Goal: Task Accomplishment & Management: Complete application form

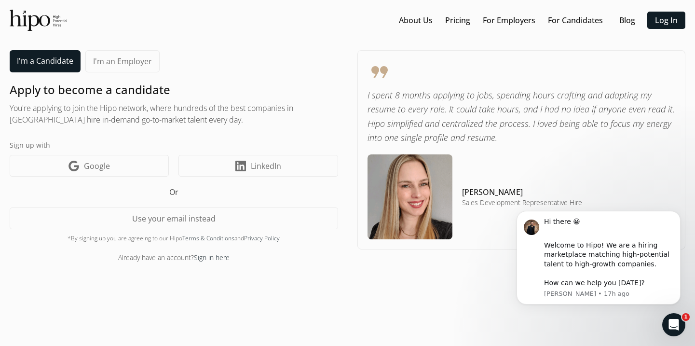
click at [49, 68] on link "I'm a Candidate" at bounding box center [45, 61] width 71 height 22
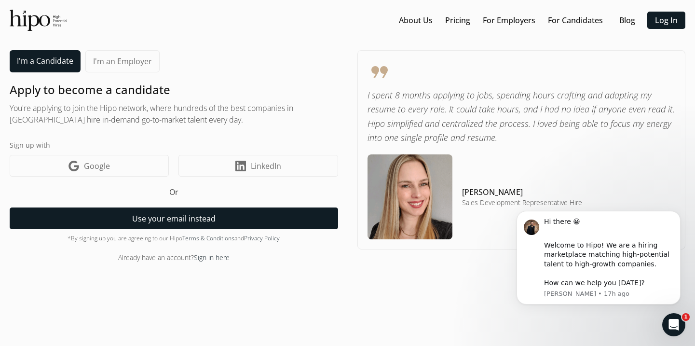
click at [199, 218] on button "Use your email instead" at bounding box center [174, 218] width 329 height 22
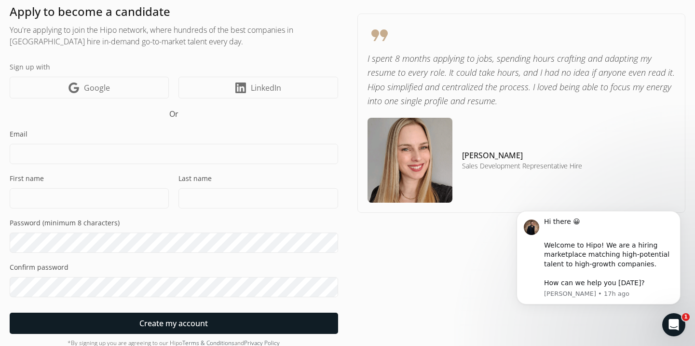
scroll to position [109, 0]
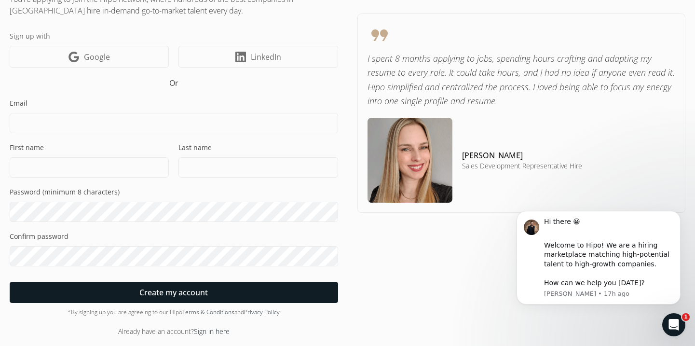
click at [181, 122] on input at bounding box center [174, 123] width 329 height 20
type input "[EMAIL_ADDRESS][DOMAIN_NAME]"
type input "[PERSON_NAME]"
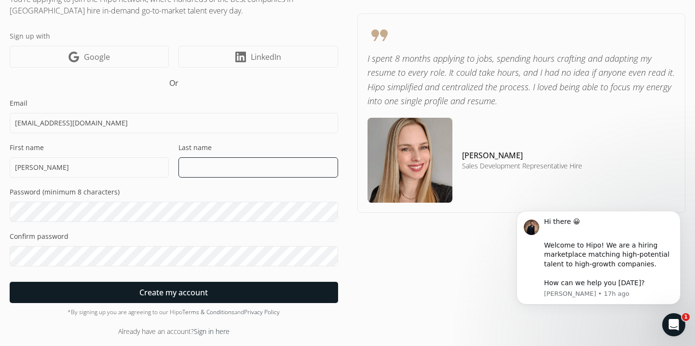
type input "[PERSON_NAME]"
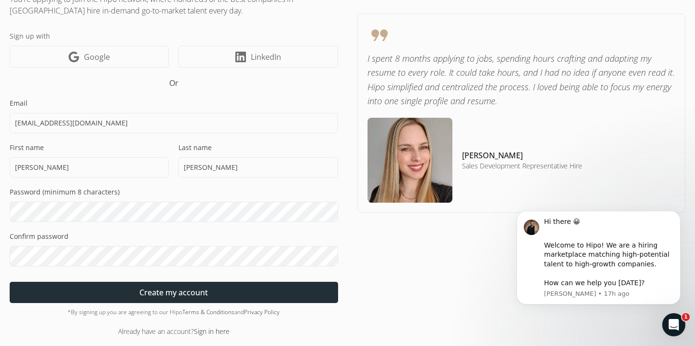
click at [219, 293] on div at bounding box center [174, 292] width 329 height 21
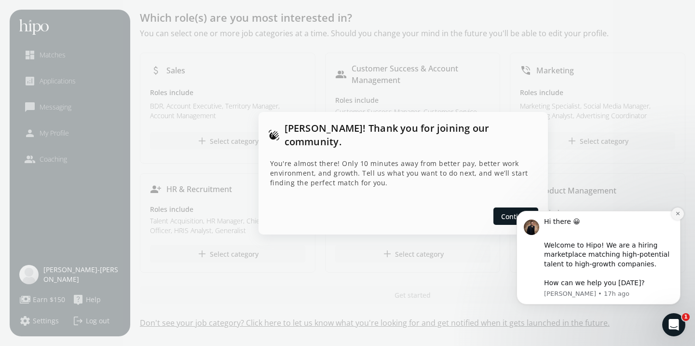
click at [679, 217] on button "Dismiss notification" at bounding box center [677, 213] width 13 height 13
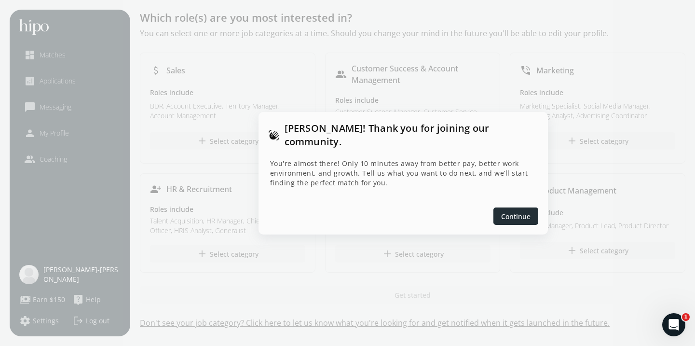
click at [519, 211] on span "Continue" at bounding box center [515, 216] width 29 height 10
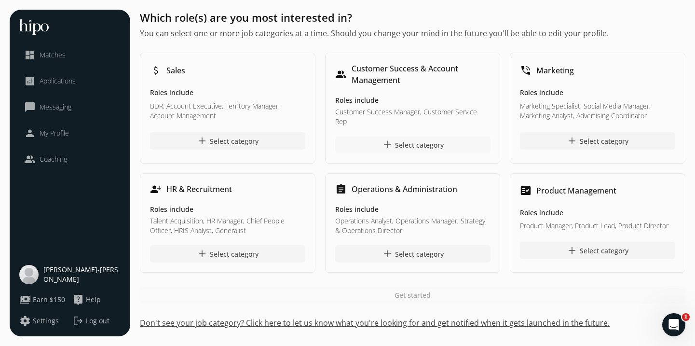
click at [407, 139] on div "add Select category" at bounding box center [413, 145] width 62 height 12
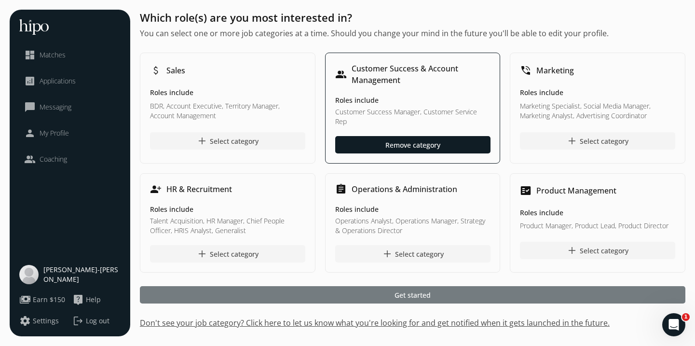
click at [416, 290] on span "Get started" at bounding box center [413, 295] width 36 height 10
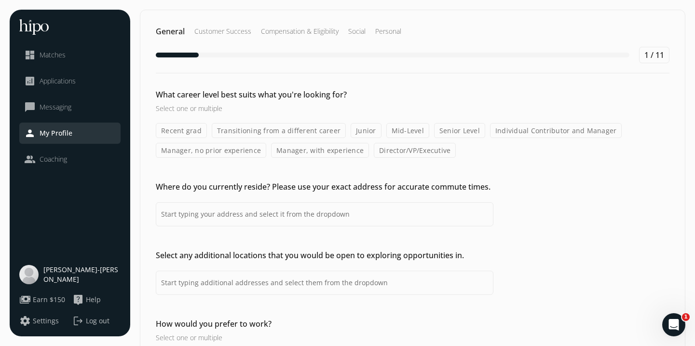
click at [275, 134] on label "Transitioning from a different career" at bounding box center [279, 130] width 134 height 15
click at [0, 0] on input "Transitioning from a different career" at bounding box center [0, 0] width 0 height 0
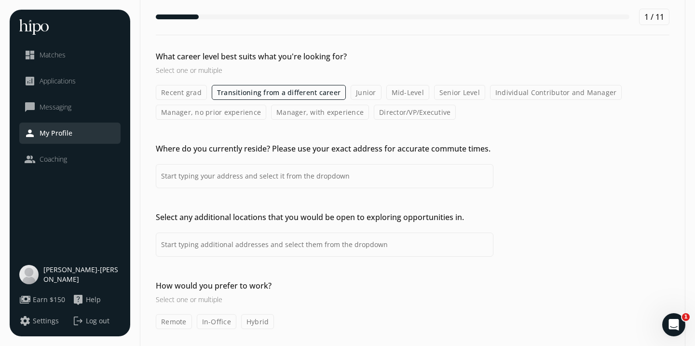
scroll to position [72, 0]
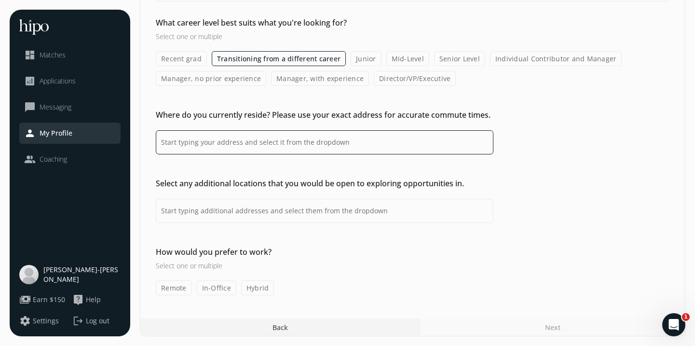
click at [261, 148] on input at bounding box center [325, 142] width 338 height 24
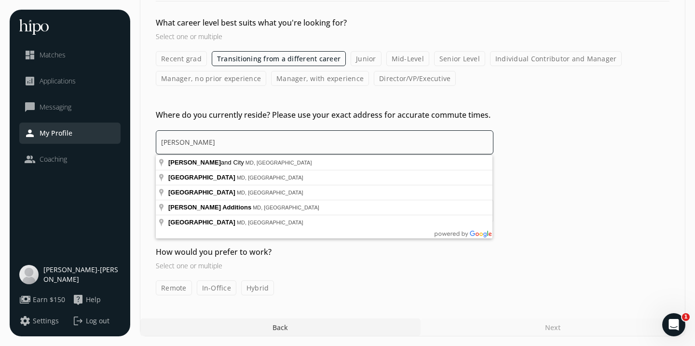
click at [237, 145] on input "[PERSON_NAME]" at bounding box center [325, 142] width 338 height 24
click at [164, 142] on input "MD" at bounding box center [325, 142] width 338 height 24
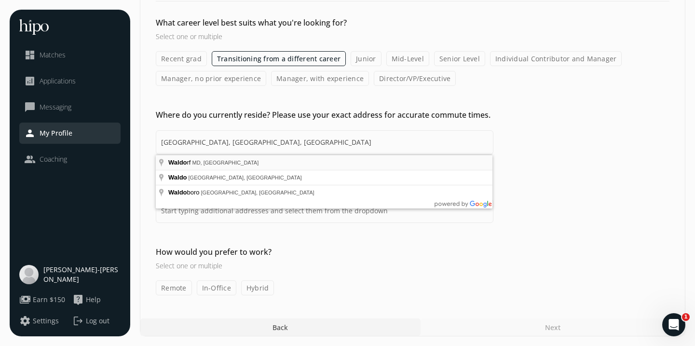
type input "[GEOGRAPHIC_DATA], [GEOGRAPHIC_DATA], [GEOGRAPHIC_DATA]"
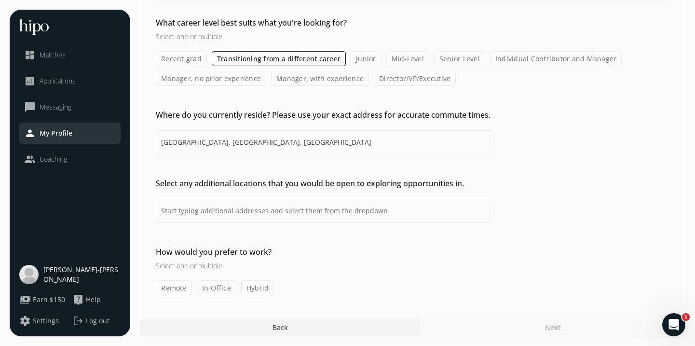
click at [177, 289] on label "Remote" at bounding box center [174, 287] width 36 height 15
click at [0, 0] on input "Remote" at bounding box center [0, 0] width 0 height 0
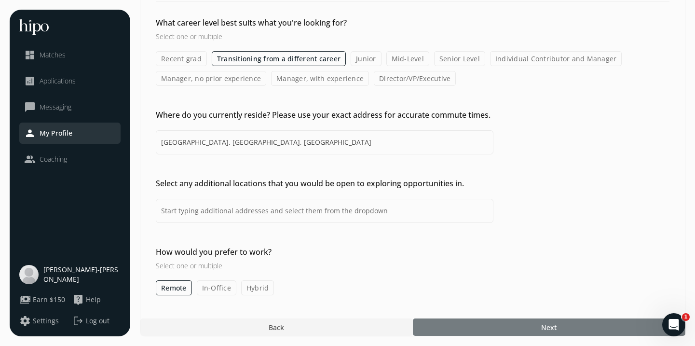
click at [561, 324] on div at bounding box center [549, 326] width 273 height 17
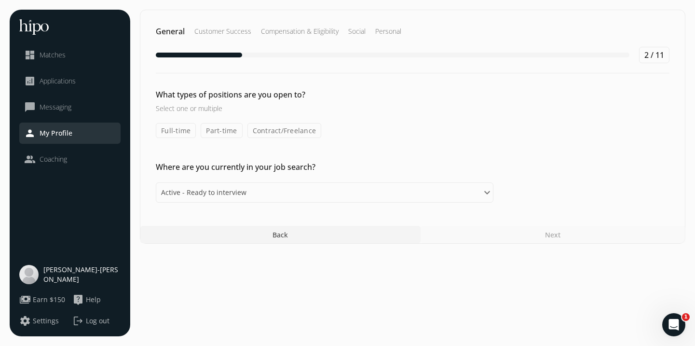
click at [178, 134] on label "Full-time" at bounding box center [176, 130] width 40 height 15
click at [0, 0] on input "Full-time" at bounding box center [0, 0] width 0 height 0
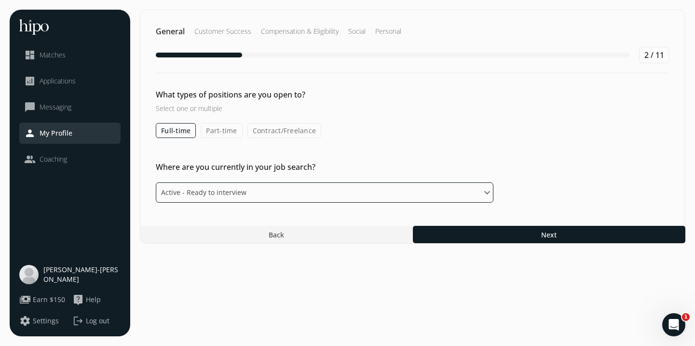
click at [297, 189] on select "Please select an option Active - Ready to interview Passive - Open to exploring…" at bounding box center [325, 192] width 338 height 20
click at [156, 182] on select "Please select an option Active - Ready to interview Passive - Open to exploring…" at bounding box center [325, 192] width 338 height 20
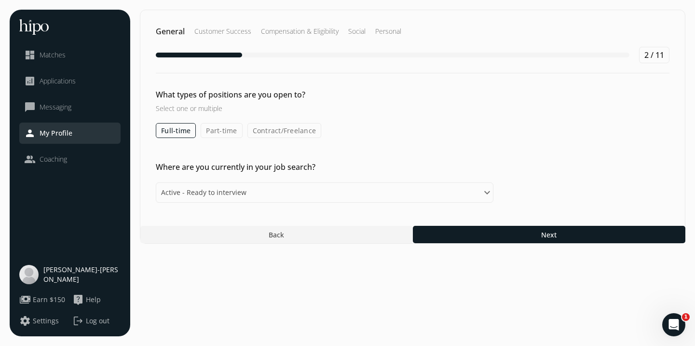
click at [541, 187] on div "Where are you currently in your job search? Please select an option Active - Re…" at bounding box center [412, 181] width 545 height 41
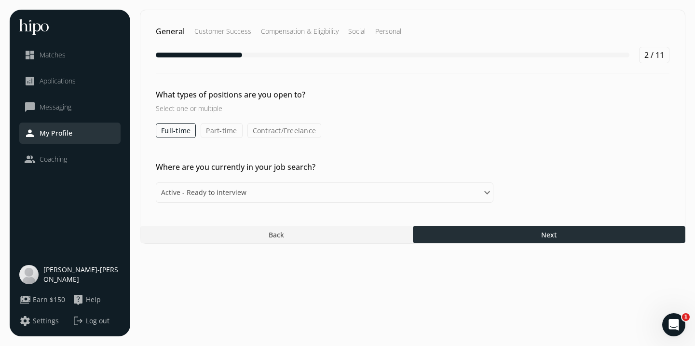
click at [546, 234] on span "Next" at bounding box center [548, 235] width 15 height 10
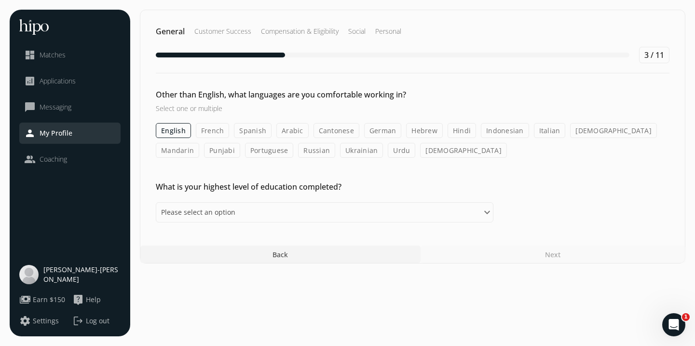
click at [206, 131] on label "French" at bounding box center [213, 130] width 34 height 15
click at [0, 0] on input "French" at bounding box center [0, 0] width 0 height 0
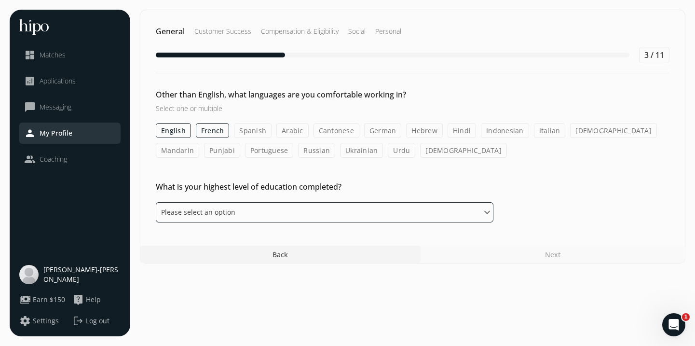
click at [463, 210] on select "Please select an option Some High School High School Diploma Some University or…" at bounding box center [325, 212] width 338 height 20
select select "bachelor"
click at [156, 202] on select "Please select an option Some High School High School Diploma Some University or…" at bounding box center [325, 212] width 338 height 20
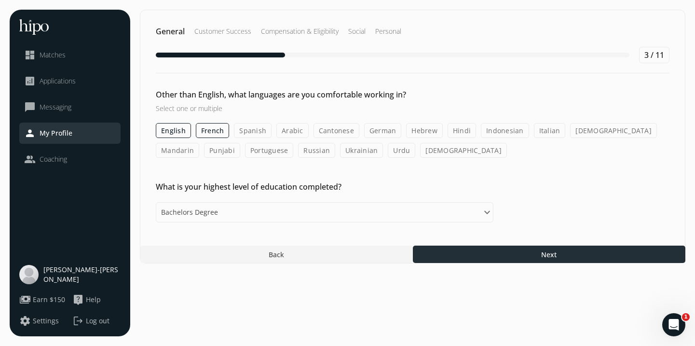
click at [561, 250] on div at bounding box center [549, 254] width 273 height 17
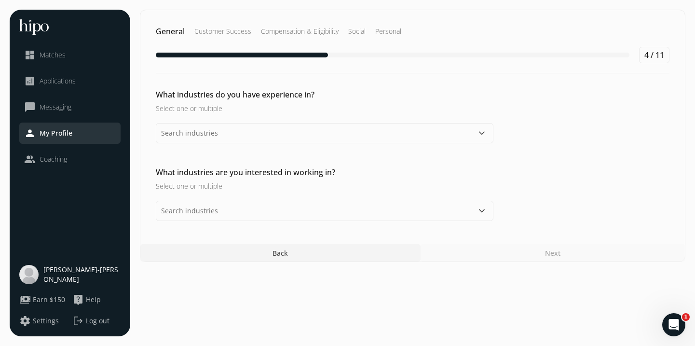
click at [389, 166] on div "What industries do you have experience in? Select one or multiple keyboard_arro…" at bounding box center [412, 193] width 545 height 55
click at [389, 129] on input "text" at bounding box center [325, 133] width 338 height 20
click at [578, 244] on div "What industries do you have experience in? Select one or multiple keyboard_arro…" at bounding box center [412, 252] width 545 height 17
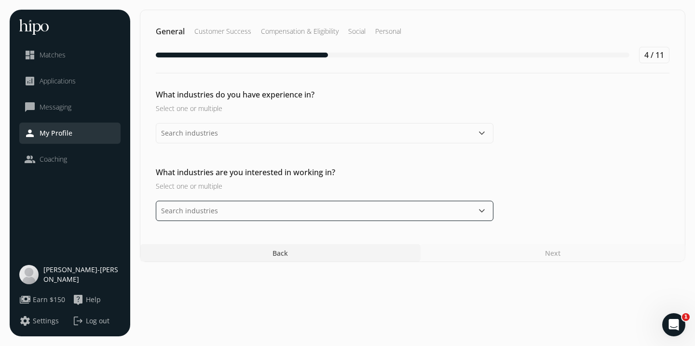
click at [431, 210] on input "text" at bounding box center [325, 211] width 338 height 20
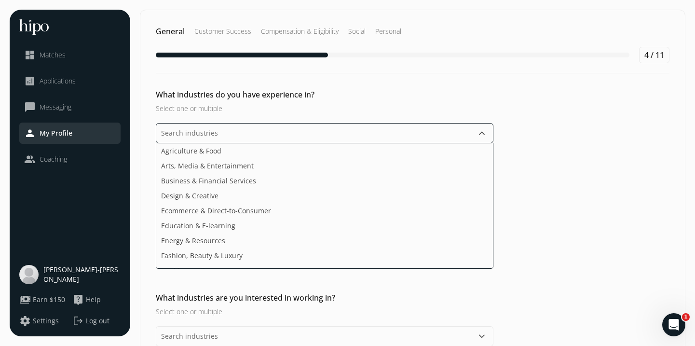
click at [463, 134] on input "text" at bounding box center [325, 133] width 338 height 20
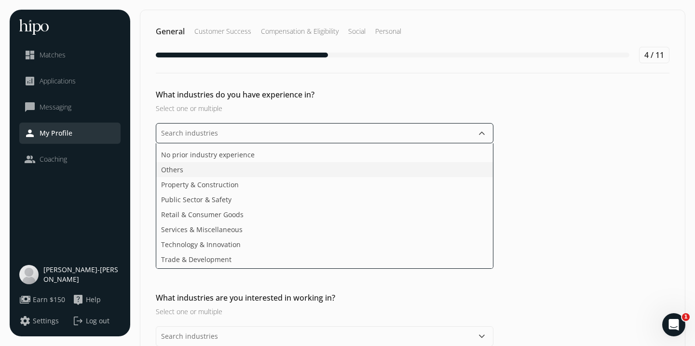
scroll to position [189, 0]
click at [324, 236] on ul "Agriculture & Food Arts, Media & Entertainment Business & Financial Services De…" at bounding box center [325, 205] width 338 height 125
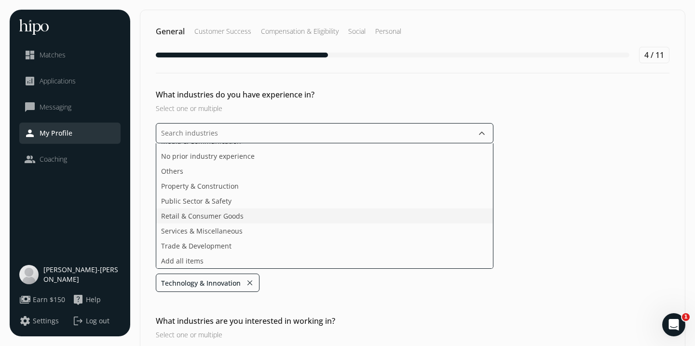
scroll to position [159, 0]
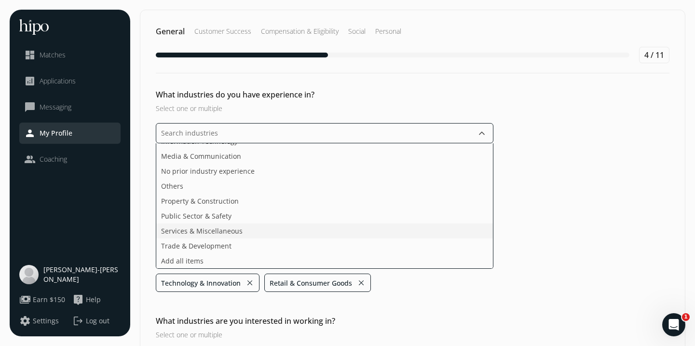
click at [341, 219] on ul "Agriculture & Food Arts, Media & Entertainment Business & Financial Services De…" at bounding box center [325, 205] width 338 height 125
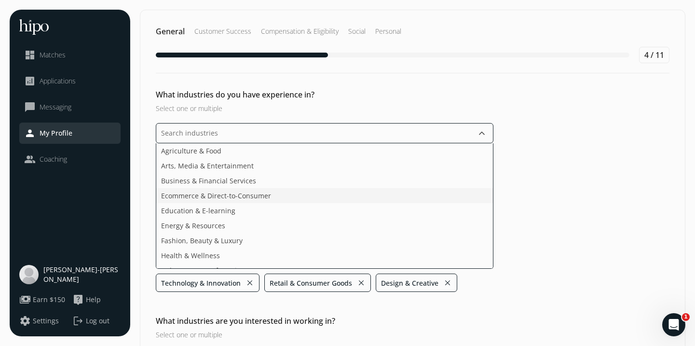
click at [350, 203] on li "Ecommerce & Direct-to-Consumer" at bounding box center [324, 210] width 337 height 15
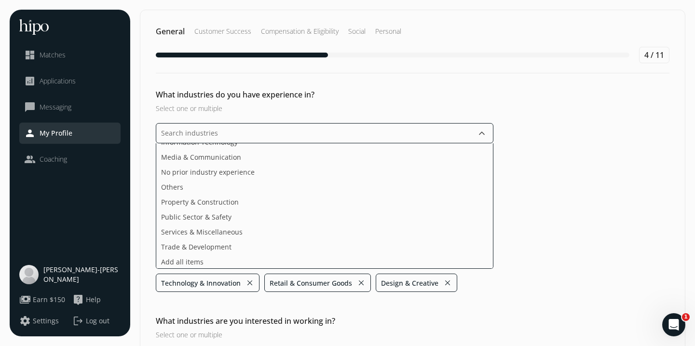
scroll to position [144, 0]
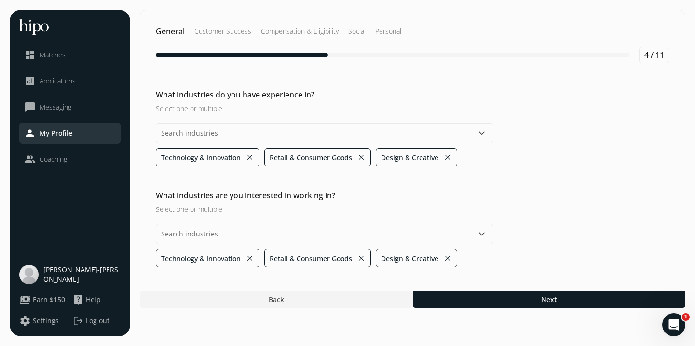
click at [479, 231] on button "keyboard_arrow_down" at bounding box center [482, 234] width 12 height 12
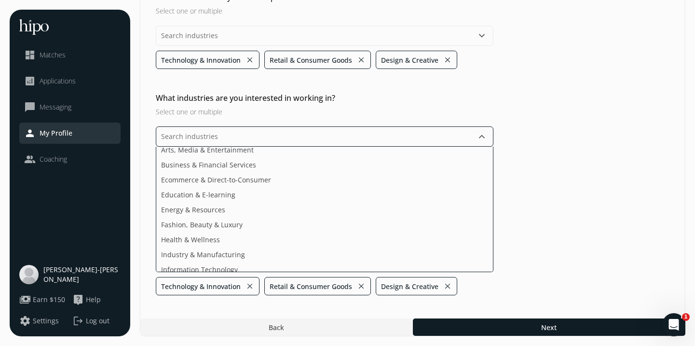
scroll to position [0, 0]
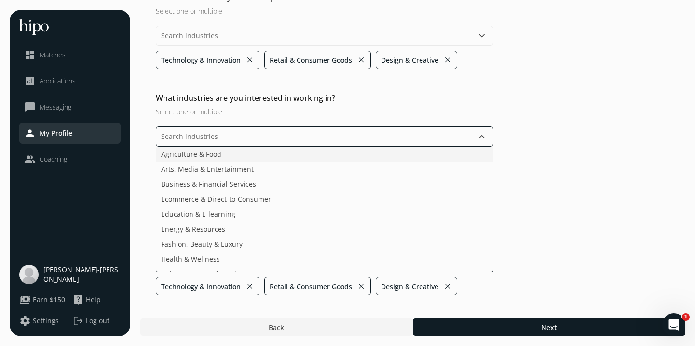
click at [384, 162] on li "Agriculture & Food" at bounding box center [324, 169] width 337 height 15
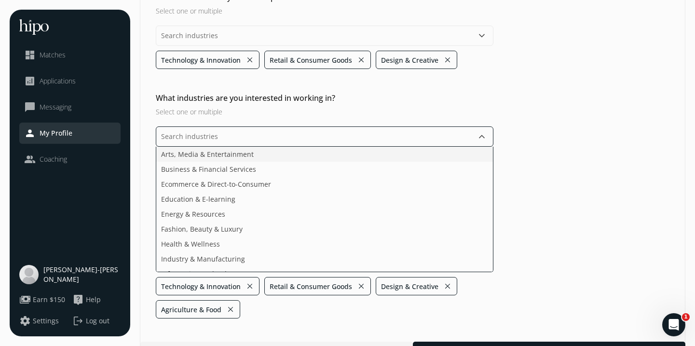
click at [384, 162] on li "Arts, Media & Entertainment" at bounding box center [324, 169] width 337 height 15
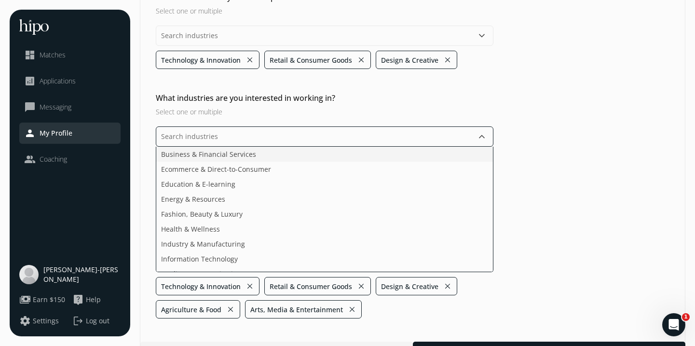
click at [384, 162] on li "Business & Financial Services" at bounding box center [324, 169] width 337 height 15
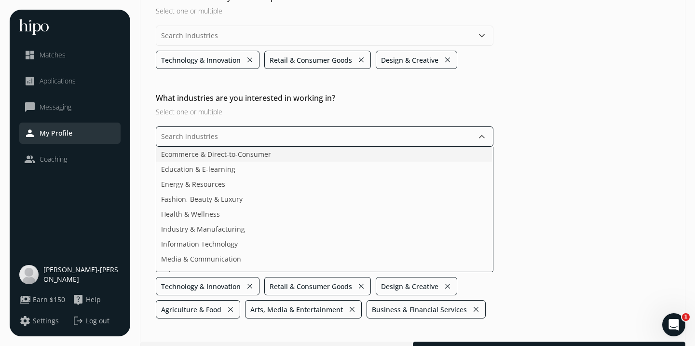
click at [384, 162] on li "Ecommerce & Direct-to-Consumer" at bounding box center [324, 169] width 337 height 15
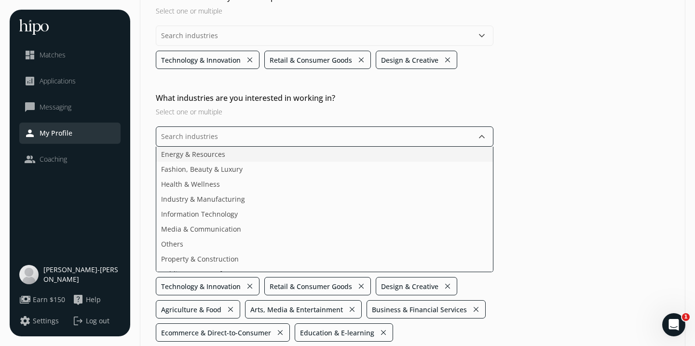
click at [384, 162] on li "Energy & Resources" at bounding box center [324, 169] width 337 height 15
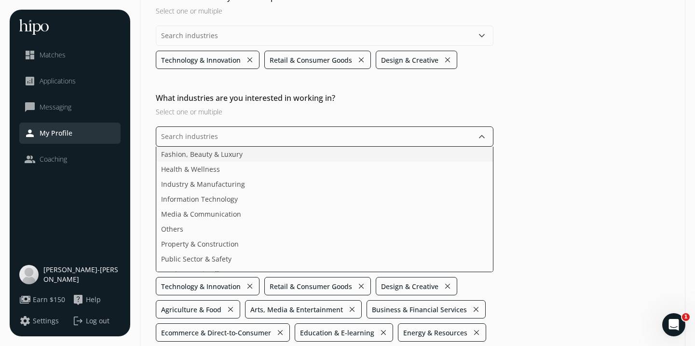
click at [384, 162] on li "Fashion, Beauty & Luxury" at bounding box center [324, 169] width 337 height 15
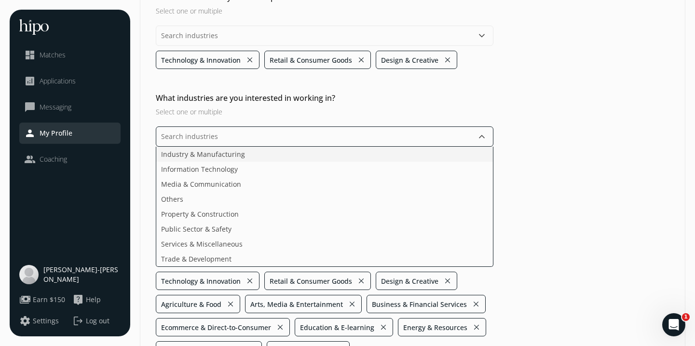
click at [384, 162] on li "Industry & Manufacturing" at bounding box center [324, 169] width 337 height 15
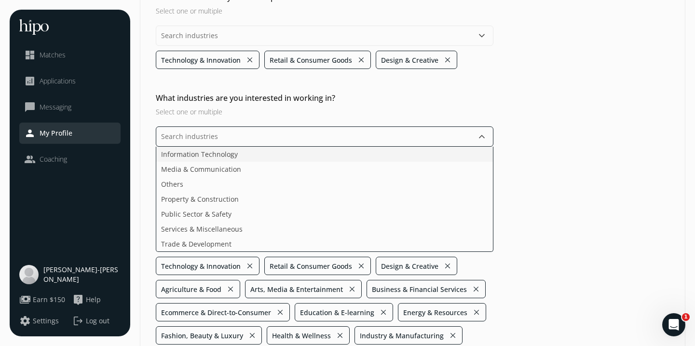
click at [384, 162] on li "Information Technology" at bounding box center [324, 169] width 337 height 15
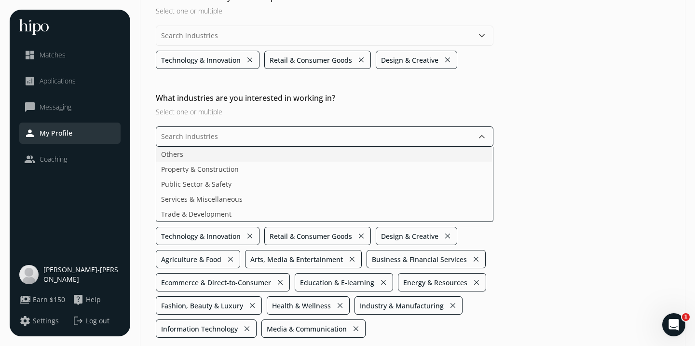
click at [384, 162] on li "Others" at bounding box center [324, 169] width 337 height 15
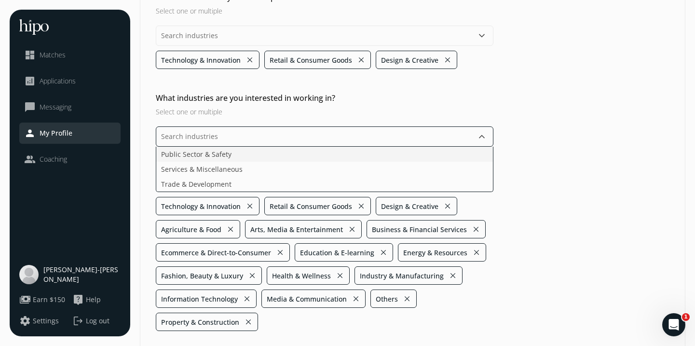
click at [384, 162] on li "Public Sector & Safety" at bounding box center [324, 169] width 337 height 15
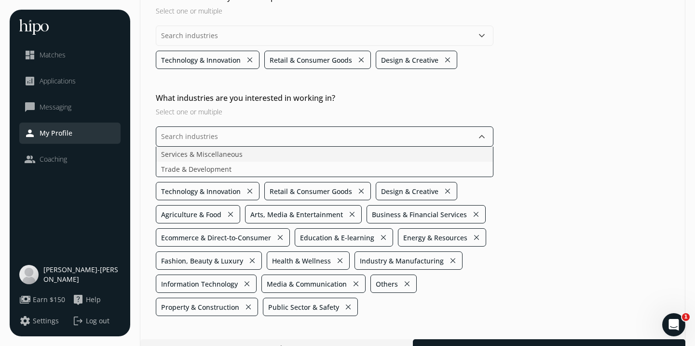
click at [384, 162] on li "Services & Miscellaneous" at bounding box center [324, 169] width 337 height 15
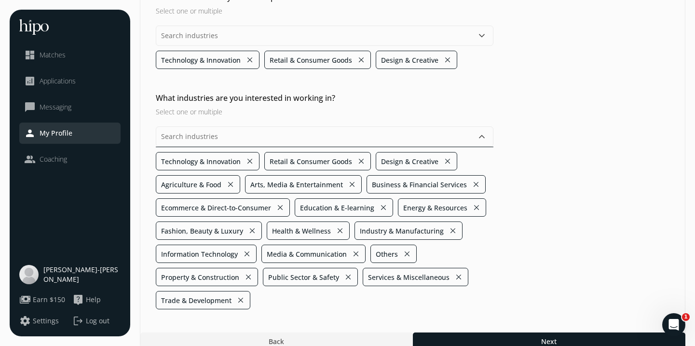
click at [529, 188] on div "What industries are you interested in working in? Select one or multiple keyboa…" at bounding box center [412, 200] width 545 height 217
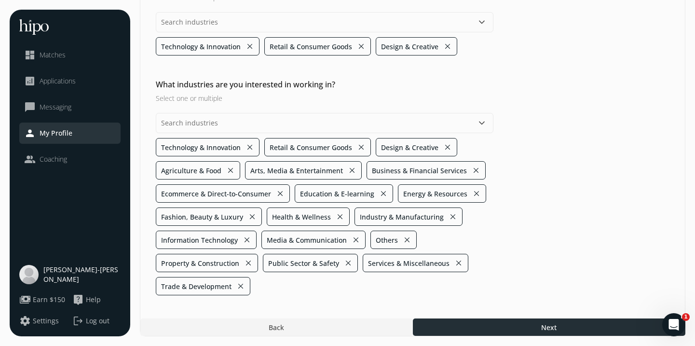
click at [540, 327] on div at bounding box center [549, 326] width 273 height 17
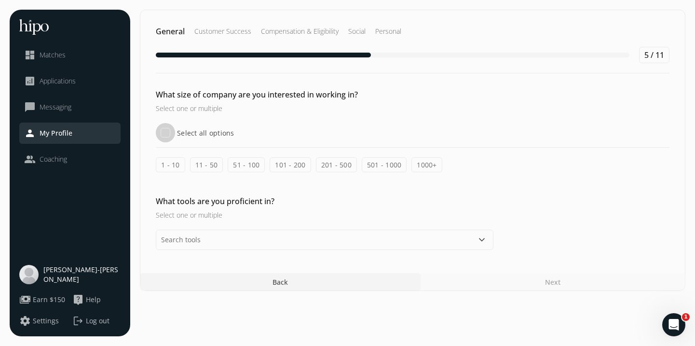
click at [173, 136] on input "Select all options" at bounding box center [165, 132] width 19 height 19
checkbox input "true"
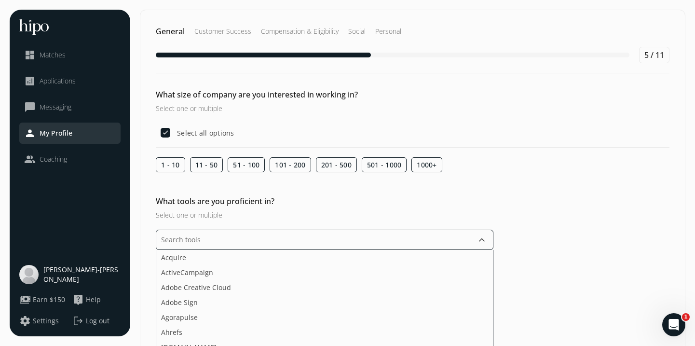
click at [323, 240] on input "text" at bounding box center [325, 240] width 338 height 20
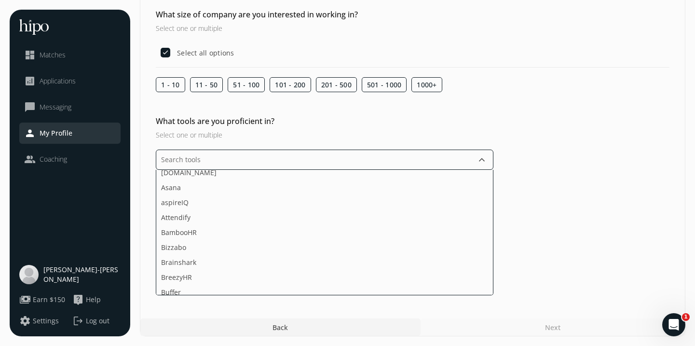
scroll to position [96, 0]
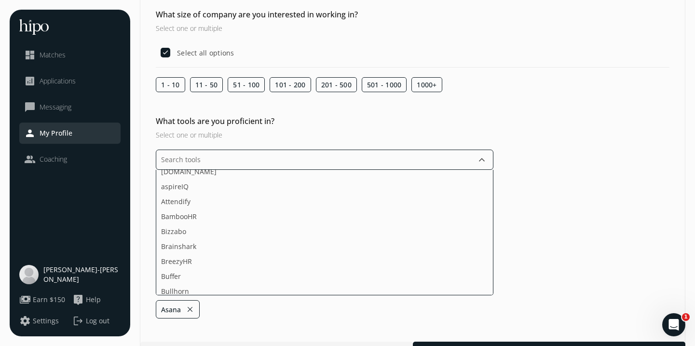
click at [311, 194] on li "aspireIQ" at bounding box center [324, 201] width 337 height 15
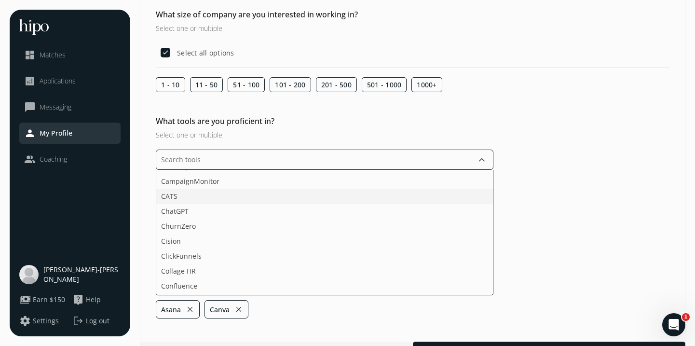
click at [308, 204] on li "CATS" at bounding box center [324, 211] width 337 height 15
click at [306, 219] on li "ChurnZero" at bounding box center [324, 226] width 337 height 15
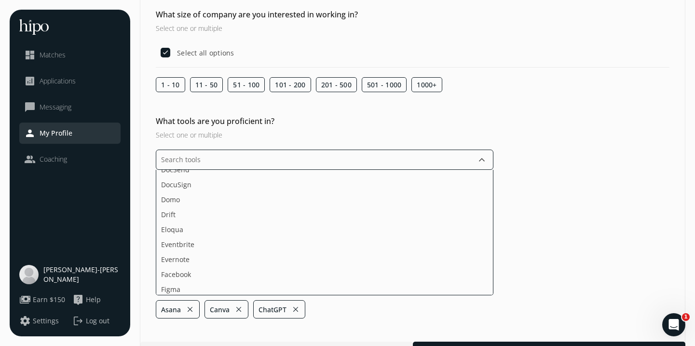
scroll to position [421, 0]
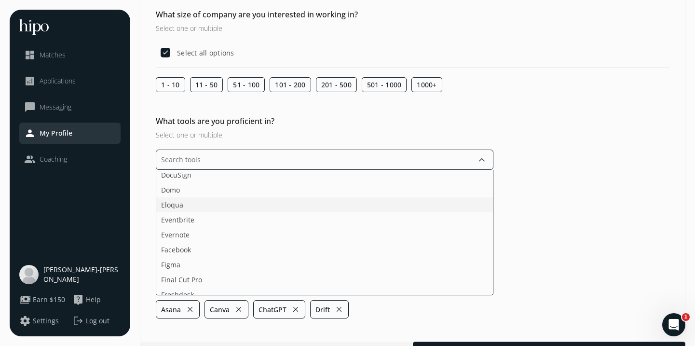
click at [305, 212] on li "Eloqua" at bounding box center [324, 219] width 337 height 15
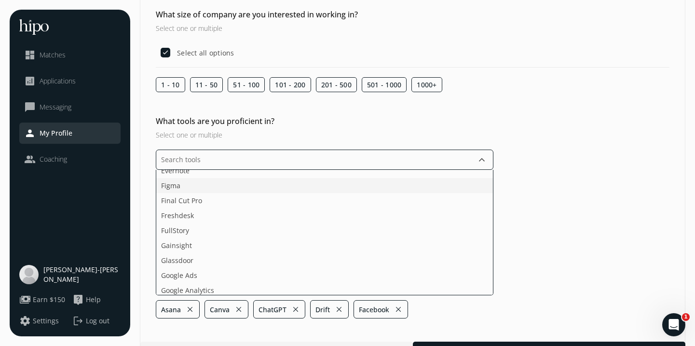
click at [303, 193] on li "Figma" at bounding box center [324, 200] width 337 height 15
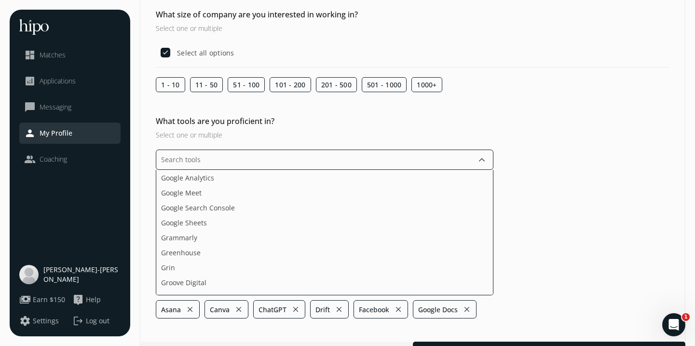
click at [303, 200] on li "Google Meet" at bounding box center [324, 207] width 337 height 15
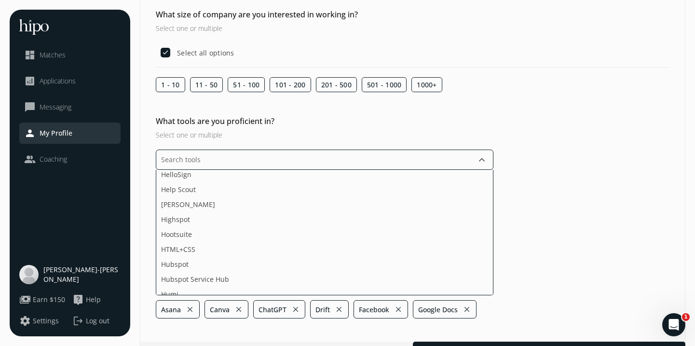
scroll to position [736, 0]
click at [295, 226] on li "Highspot" at bounding box center [324, 233] width 337 height 15
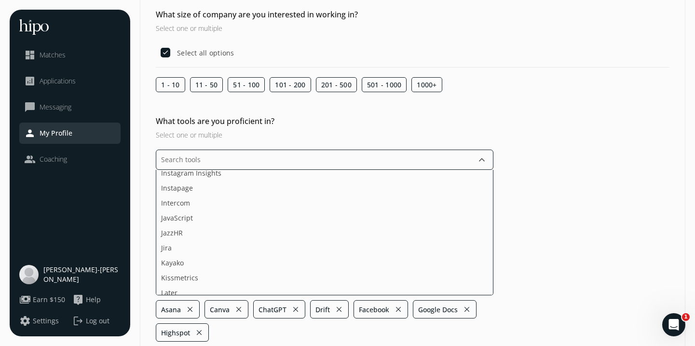
scroll to position [936, 0]
click at [285, 235] on li "Jira" at bounding box center [324, 242] width 337 height 15
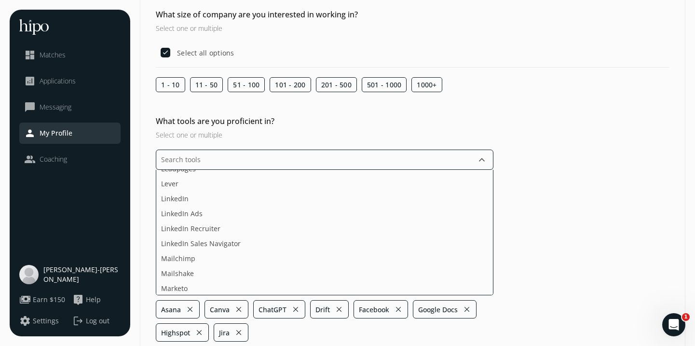
scroll to position [1065, 0]
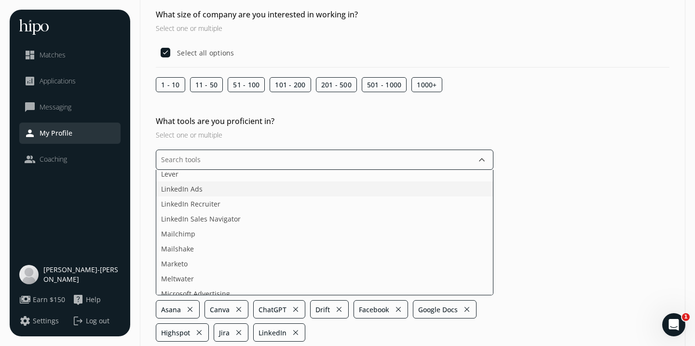
click at [284, 196] on li "LinkedIn Ads" at bounding box center [324, 203] width 337 height 15
click at [281, 226] on li "LinkedIn Sales Navigator" at bounding box center [324, 233] width 337 height 15
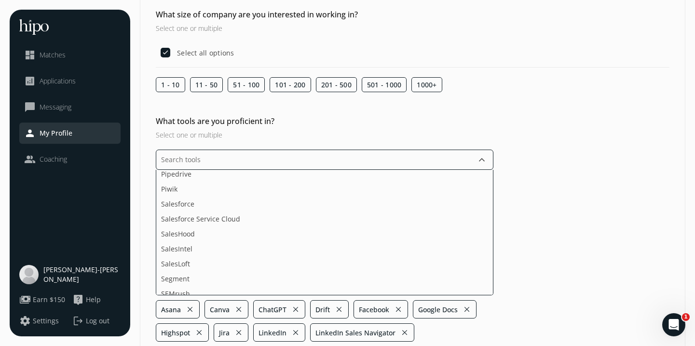
scroll to position [1359, 0]
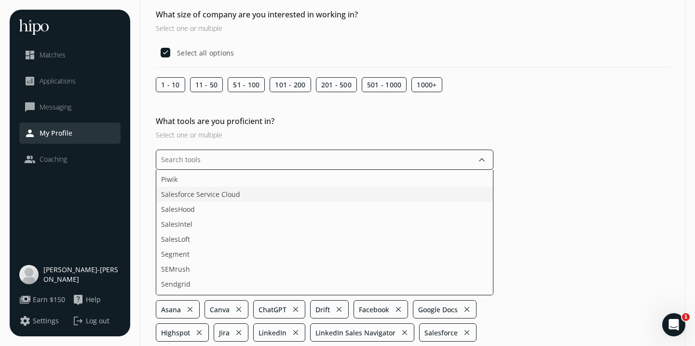
click at [281, 202] on li "Salesforce Service Cloud" at bounding box center [324, 209] width 337 height 15
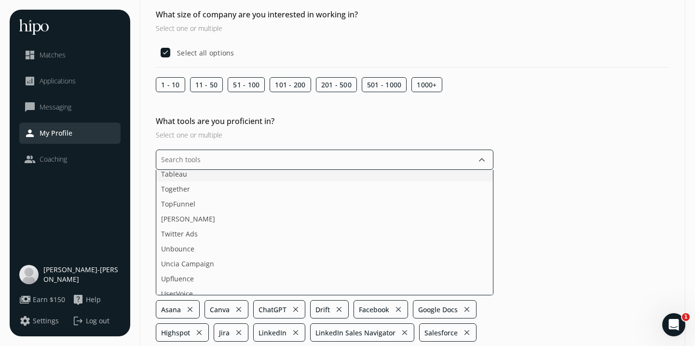
click at [263, 181] on li "Tableau" at bounding box center [324, 188] width 337 height 15
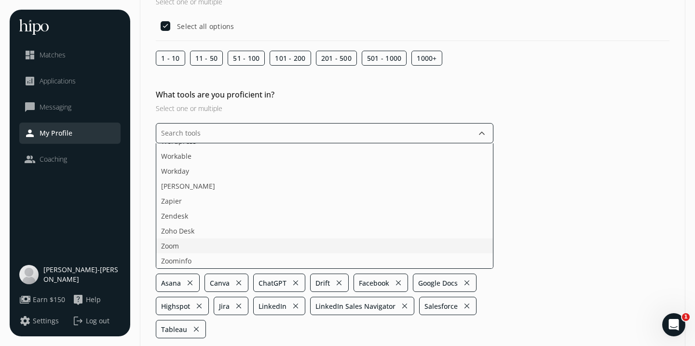
scroll to position [1774, 0]
click at [271, 246] on ul "Acquire ActiveCampaign Adobe Creative Cloud Adobe Sign Agorapulse Ahrefs [DOMAI…" at bounding box center [325, 205] width 338 height 125
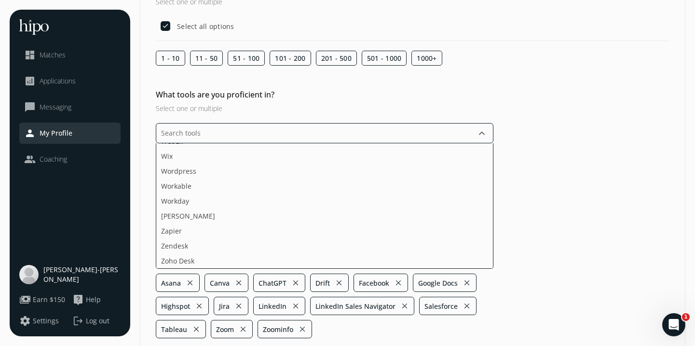
scroll to position [150, 0]
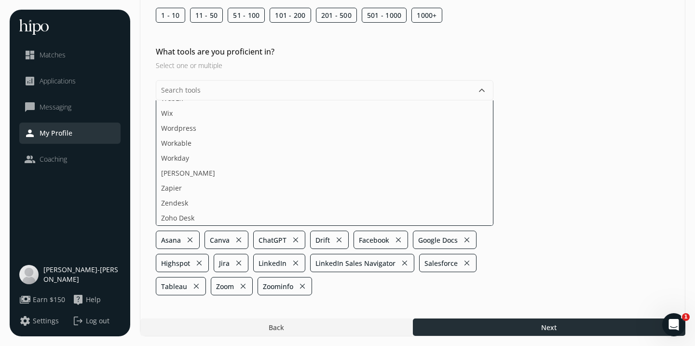
click at [518, 329] on div at bounding box center [549, 326] width 273 height 17
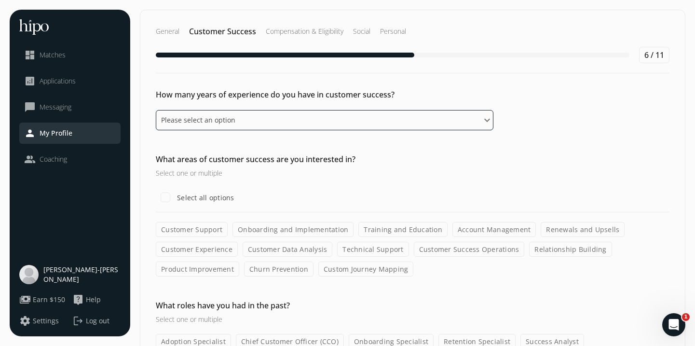
click at [320, 122] on select "Please select an option 0 - 1 years 2 - 3 years 4 - 5 years 6 - 8 years 9+ years" at bounding box center [325, 120] width 338 height 20
select select "zero_one_years"
click at [156, 110] on select "Please select an option 0 - 1 years 2 - 3 years 4 - 5 years 6 - 8 years 9+ years" at bounding box center [325, 120] width 338 height 20
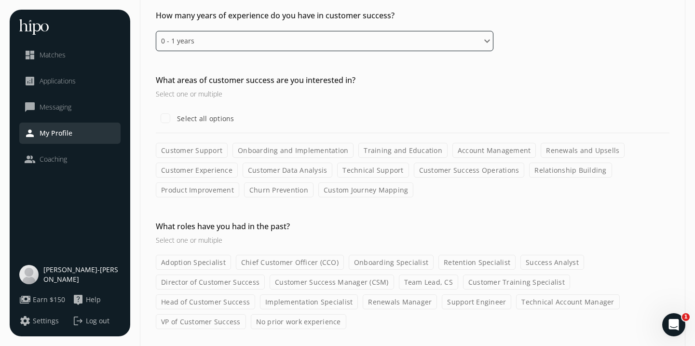
scroll to position [81, 0]
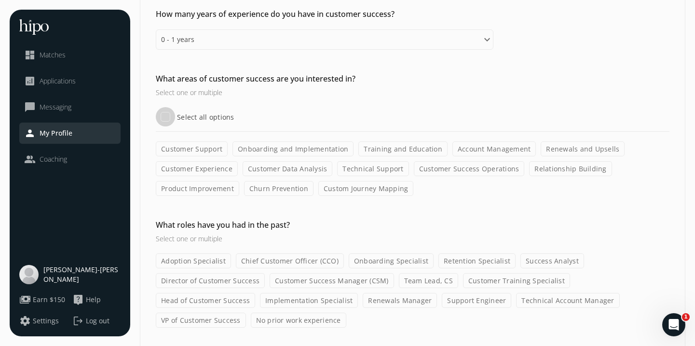
click at [162, 118] on input "Select all options" at bounding box center [165, 116] width 19 height 19
checkbox input "true"
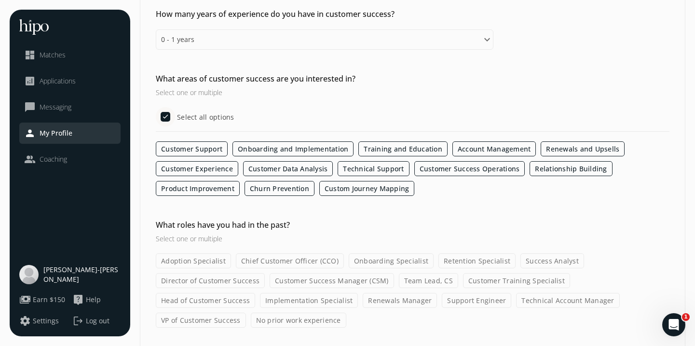
scroll to position [113, 0]
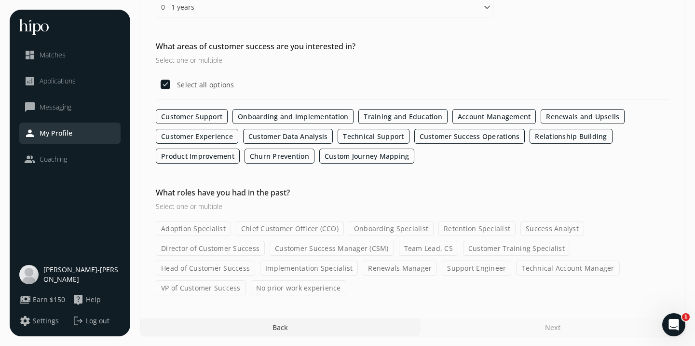
click at [358, 232] on label "Onboarding Specialist" at bounding box center [391, 228] width 85 height 15
click at [0, 0] on input "Onboarding Specialist" at bounding box center [0, 0] width 0 height 0
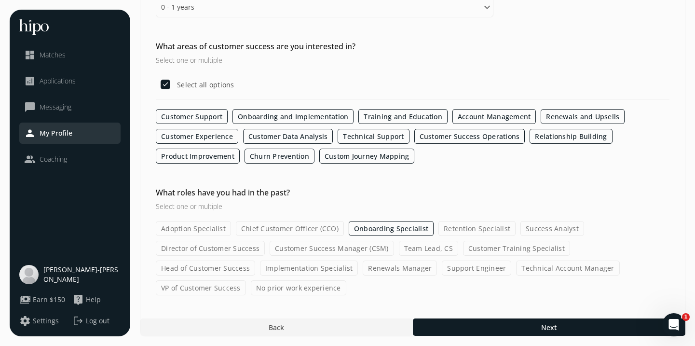
click at [282, 251] on label "Customer Success Manager (CSM)" at bounding box center [332, 248] width 124 height 15
click at [0, 0] on input "Customer Success Manager (CSM)" at bounding box center [0, 0] width 0 height 0
click at [199, 227] on label "Adoption Specialist" at bounding box center [193, 228] width 75 height 15
click at [0, 0] on input "Adoption Specialist" at bounding box center [0, 0] width 0 height 0
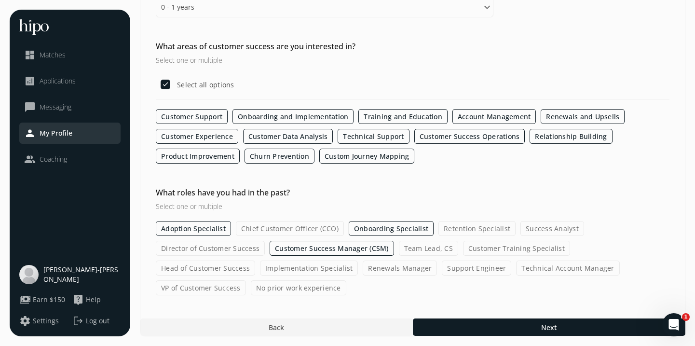
click at [260, 267] on label "Implementation Specialist" at bounding box center [309, 267] width 98 height 15
click at [0, 0] on input "Implementation Specialist" at bounding box center [0, 0] width 0 height 0
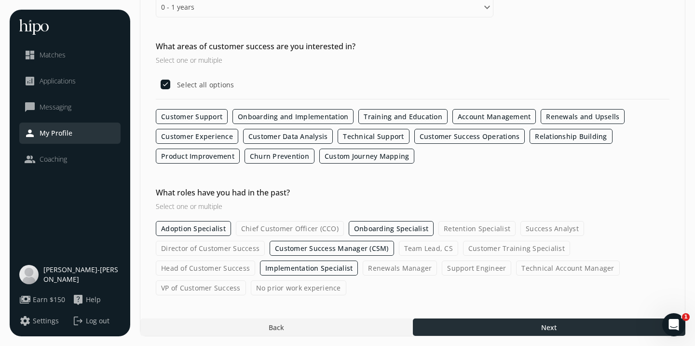
click at [505, 330] on div at bounding box center [549, 326] width 273 height 17
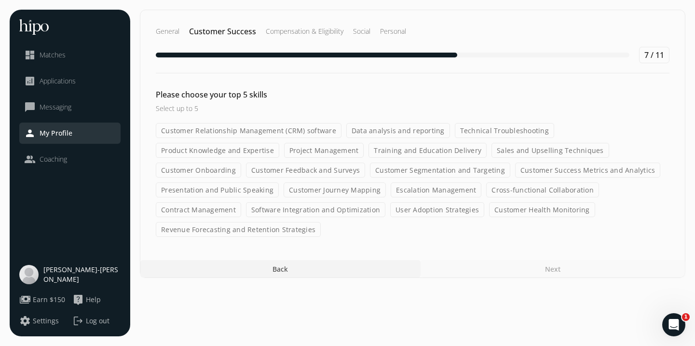
click at [288, 132] on label "Customer Relationship Management (CRM) software" at bounding box center [249, 130] width 186 height 15
click at [0, 0] on input "Customer Relationship Management (CRM) software" at bounding box center [0, 0] width 0 height 0
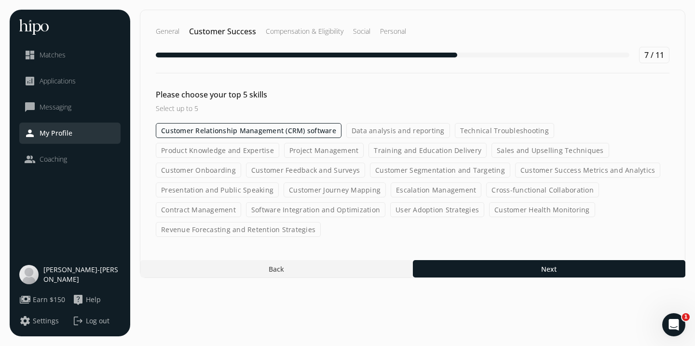
click at [325, 150] on label "Project Management" at bounding box center [324, 150] width 80 height 15
click at [0, 0] on input "Project Management" at bounding box center [0, 0] width 0 height 0
click at [238, 151] on label "Product Knowledge and Expertise" at bounding box center [217, 150] width 123 height 15
click at [0, 0] on input "Product Knowledge and Expertise" at bounding box center [0, 0] width 0 height 0
click at [200, 173] on label "Customer Onboarding" at bounding box center [198, 170] width 85 height 15
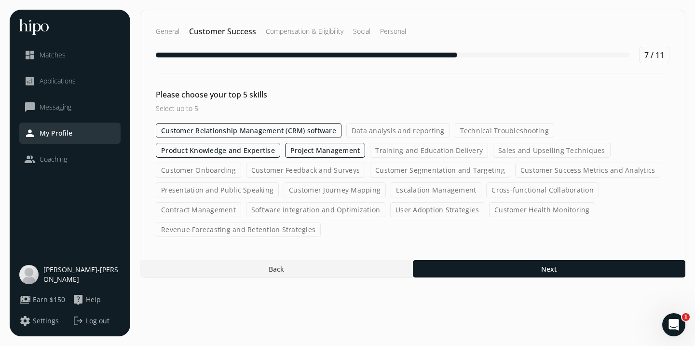
click at [0, 0] on input "Customer Onboarding" at bounding box center [0, 0] width 0 height 0
click at [523, 152] on label "Sales and Upselling Techniques" at bounding box center [552, 150] width 118 height 15
click at [0, 0] on input "Sales and Upselling Techniques" at bounding box center [0, 0] width 0 height 0
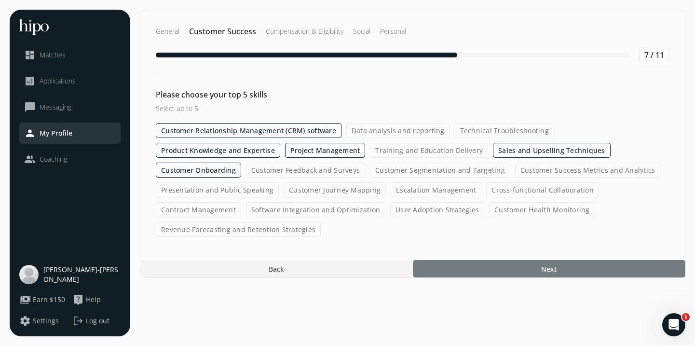
click at [431, 264] on div at bounding box center [549, 268] width 273 height 17
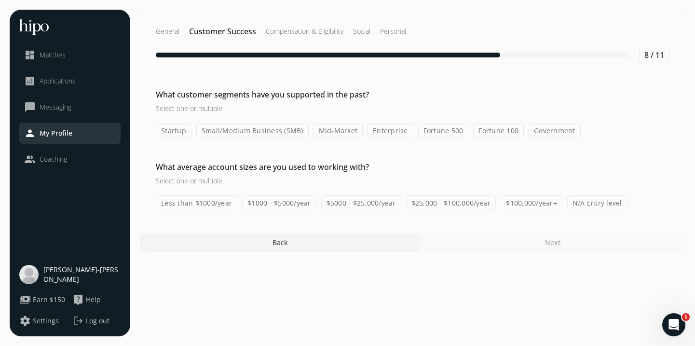
click at [180, 127] on label "Startup" at bounding box center [174, 130] width 36 height 15
click at [0, 0] on input "Startup" at bounding box center [0, 0] width 0 height 0
click at [289, 128] on label "Small/Medium Business (SMB)" at bounding box center [252, 130] width 112 height 15
click at [0, 0] on input "Small/Medium Business (SMB)" at bounding box center [0, 0] width 0 height 0
click at [342, 199] on label "$5000 - $25,000/year" at bounding box center [361, 202] width 80 height 15
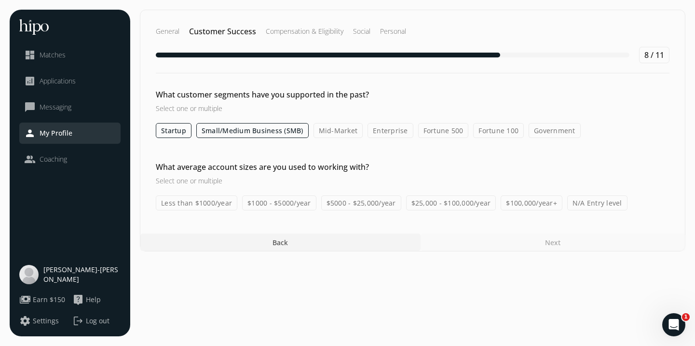
click at [0, 0] on input "$5000 - $25,000/year" at bounding box center [0, 0] width 0 height 0
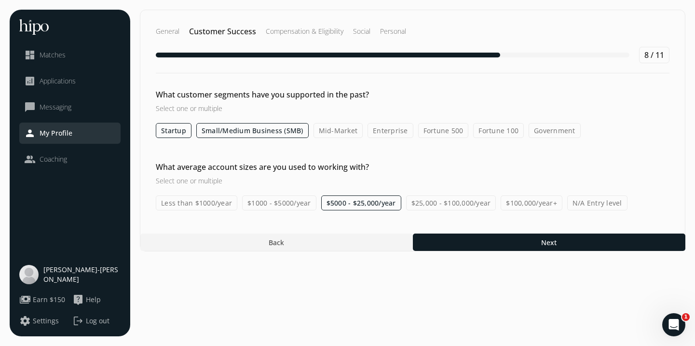
click at [266, 205] on label "$1000 - $5000/year" at bounding box center [279, 202] width 74 height 15
click at [0, 0] on input "$1000 - $5000/year" at bounding box center [0, 0] width 0 height 0
click at [215, 207] on label "Less than $1000/year" at bounding box center [197, 202] width 82 height 15
click at [0, 0] on input "Less than $1000/year" at bounding box center [0, 0] width 0 height 0
click at [420, 199] on label "$25,000 - $100,000/year" at bounding box center [451, 202] width 90 height 15
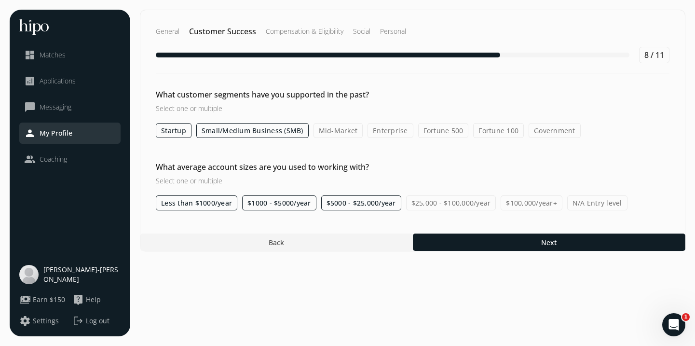
click at [0, 0] on input "$25,000 - $100,000/year" at bounding box center [0, 0] width 0 height 0
click at [365, 233] on div "What customer segments have you supported in the past? Select one or multiple S…" at bounding box center [412, 241] width 545 height 17
click at [352, 135] on label "Mid-Market" at bounding box center [339, 130] width 50 height 15
click at [0, 0] on input "Mid-Market" at bounding box center [0, 0] width 0 height 0
click at [383, 233] on div "What customer segments have you supported in the past? Select one or multiple S…" at bounding box center [412, 241] width 545 height 17
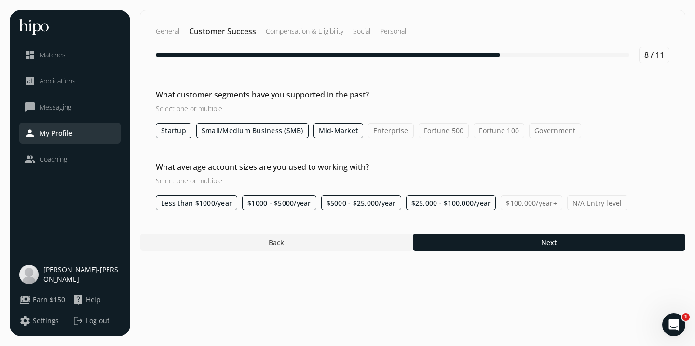
click at [385, 125] on label "Enterprise" at bounding box center [391, 130] width 46 height 15
click at [0, 0] on input "Enterprise" at bounding box center [0, 0] width 0 height 0
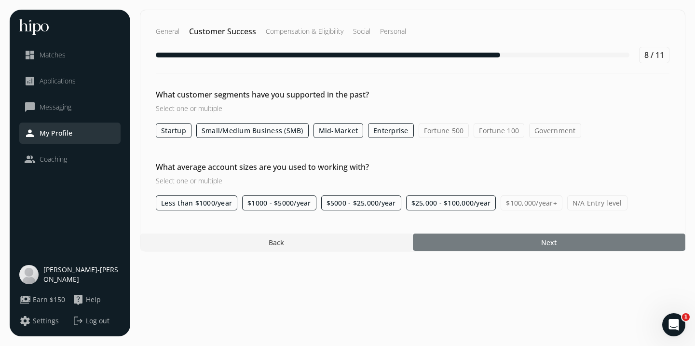
click at [568, 240] on div at bounding box center [549, 241] width 273 height 17
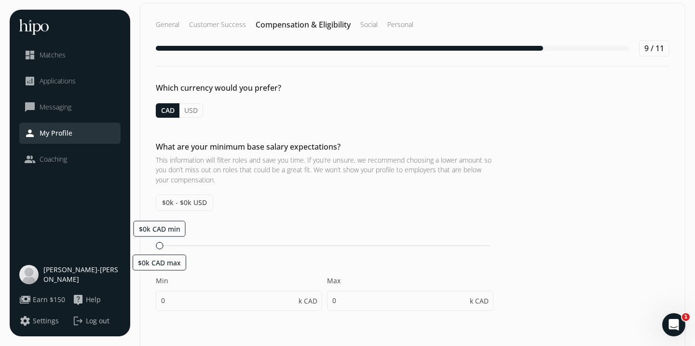
scroll to position [10, 0]
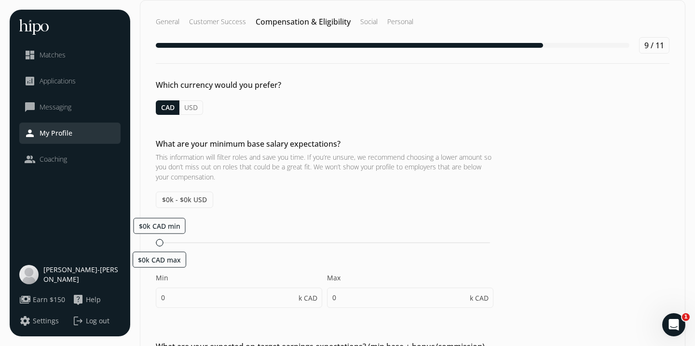
click at [195, 108] on button "USD" at bounding box center [191, 107] width 24 height 14
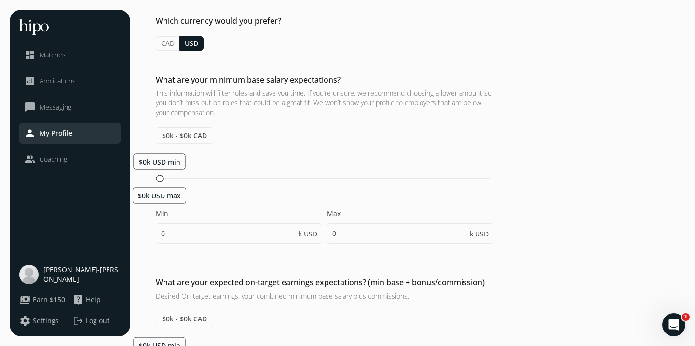
scroll to position [80, 0]
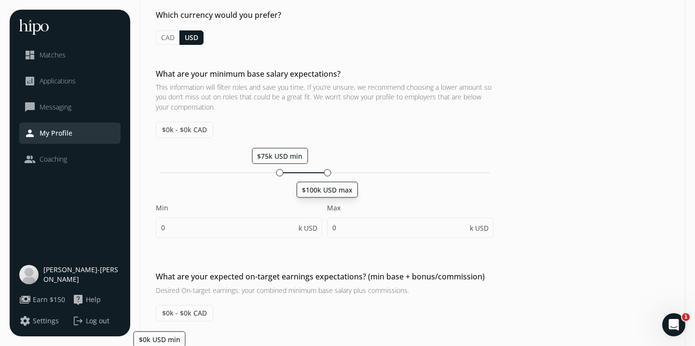
drag, startPoint x: 158, startPoint y: 169, endPoint x: 328, endPoint y: 158, distance: 169.7
click at [328, 158] on div "$75k USD min $100k USD max Min 0 k USD Max 0 k USD" at bounding box center [325, 198] width 338 height 100
type input "75"
type input "100"
type input "75"
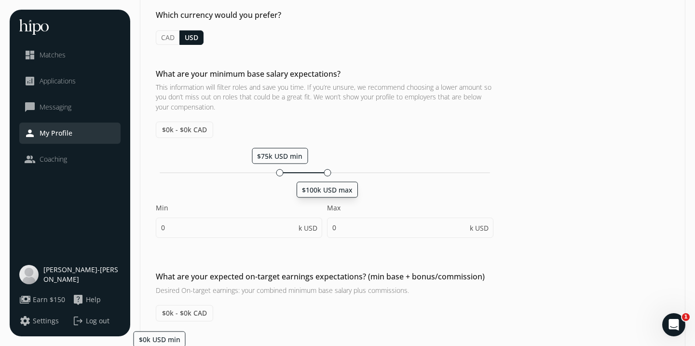
type input "80"
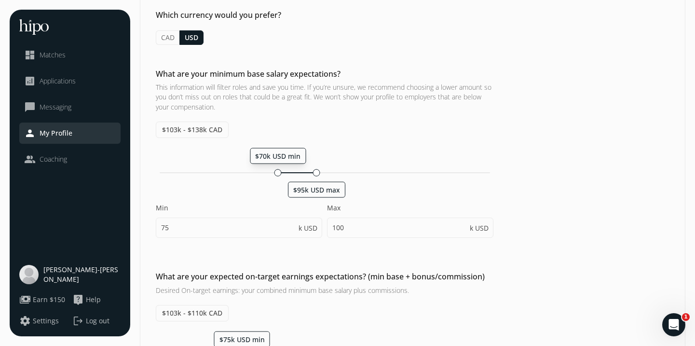
drag, startPoint x: 286, startPoint y: 174, endPoint x: 277, endPoint y: 174, distance: 8.7
click at [277, 174] on div at bounding box center [277, 172] width 7 height 7
type input "70"
type input "95"
drag, startPoint x: 318, startPoint y: 175, endPoint x: 341, endPoint y: 174, distance: 23.2
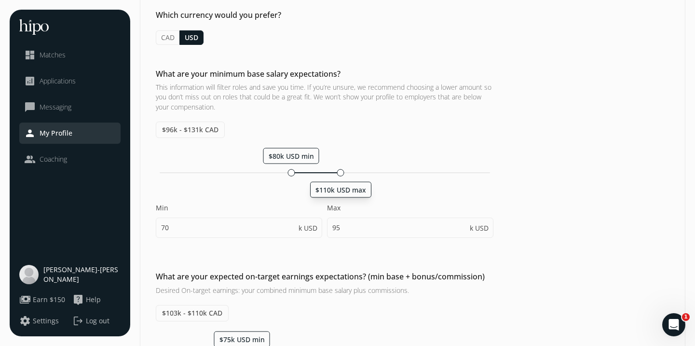
click at [341, 174] on div at bounding box center [340, 172] width 7 height 7
type input "80"
type input "110"
type input "80"
type input "85"
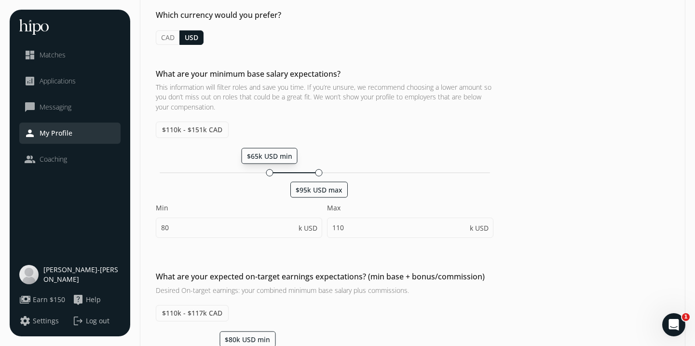
drag, startPoint x: 294, startPoint y: 173, endPoint x: 268, endPoint y: 178, distance: 26.0
click at [268, 178] on div "$65k USD min $95k USD [PERSON_NAME] 80 k USD Max 110 k USD" at bounding box center [325, 198] width 338 height 100
type input "65"
type input "95"
drag, startPoint x: 315, startPoint y: 172, endPoint x: 322, endPoint y: 171, distance: 7.3
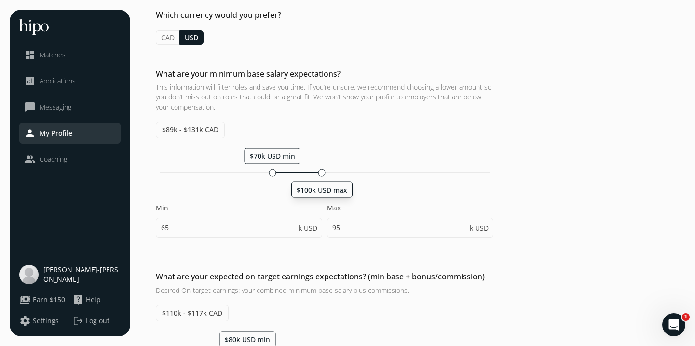
click at [322, 171] on div at bounding box center [321, 172] width 7 height 7
type input "70"
type input "100"
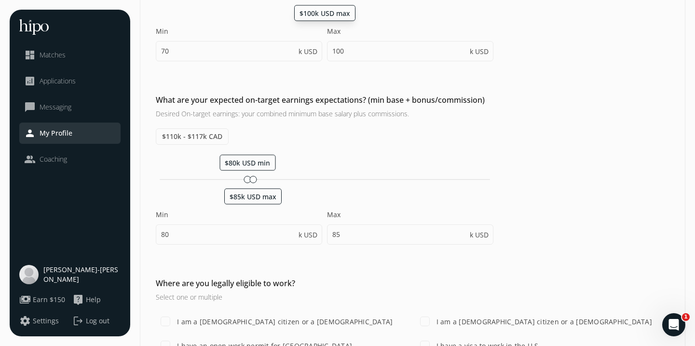
scroll to position [260, 0]
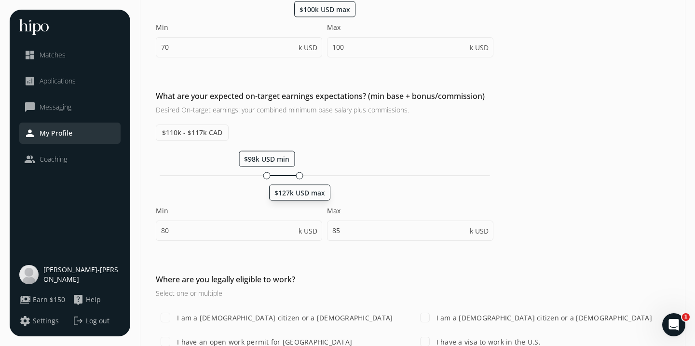
drag, startPoint x: 255, startPoint y: 174, endPoint x: 299, endPoint y: 173, distance: 44.4
click at [299, 173] on div at bounding box center [299, 175] width 7 height 7
type input "98"
type input "127"
click at [260, 176] on div at bounding box center [261, 175] width 7 height 7
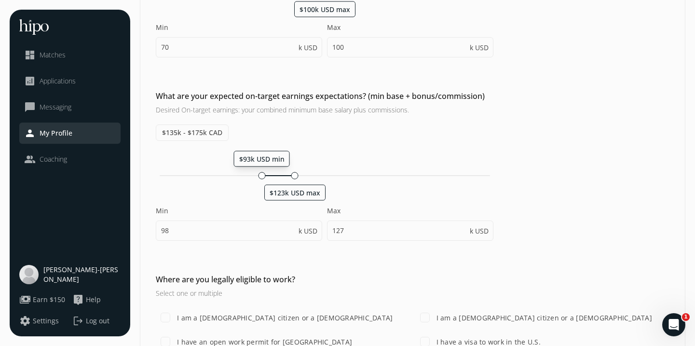
type input "93"
type input "122"
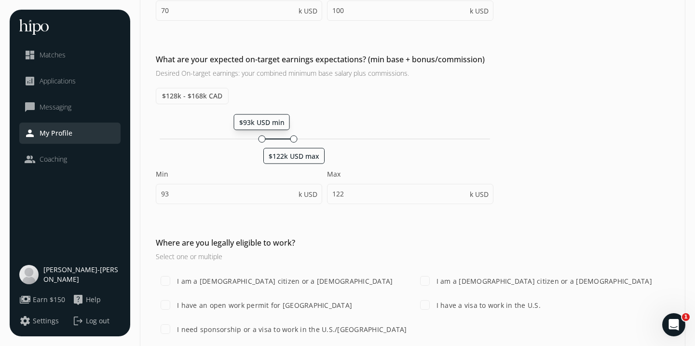
scroll to position [340, 0]
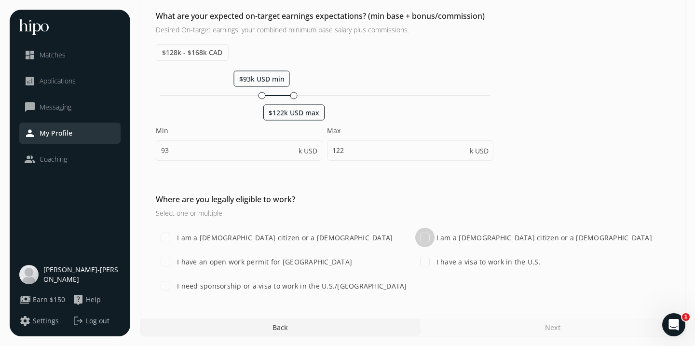
click at [430, 236] on input "I am a [DEMOGRAPHIC_DATA] citizen or a [DEMOGRAPHIC_DATA]" at bounding box center [424, 237] width 19 height 19
checkbox input "true"
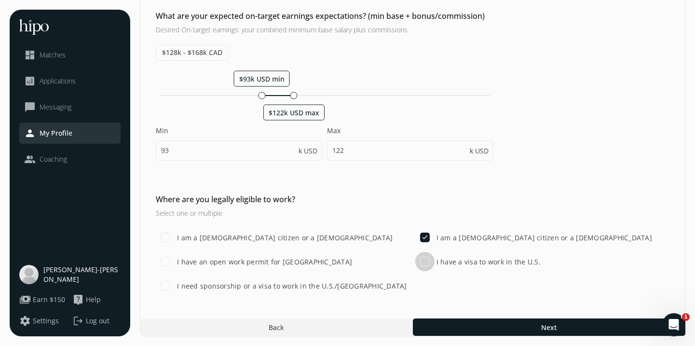
drag, startPoint x: 424, startPoint y: 254, endPoint x: 418, endPoint y: 198, distance: 56.3
click at [418, 198] on div "Where are you legally eligible to work? Select one or multiple I am a [DEMOGRAP…" at bounding box center [412, 244] width 545 height 102
click at [464, 291] on div "I am a [DEMOGRAPHIC_DATA] citizen or a [DEMOGRAPHIC_DATA] I am a [DEMOGRAPHIC_D…" at bounding box center [413, 262] width 514 height 68
click at [170, 281] on input "I need sponsorship or a visa to work in the U.S./[GEOGRAPHIC_DATA]" at bounding box center [165, 285] width 19 height 19
checkbox input "true"
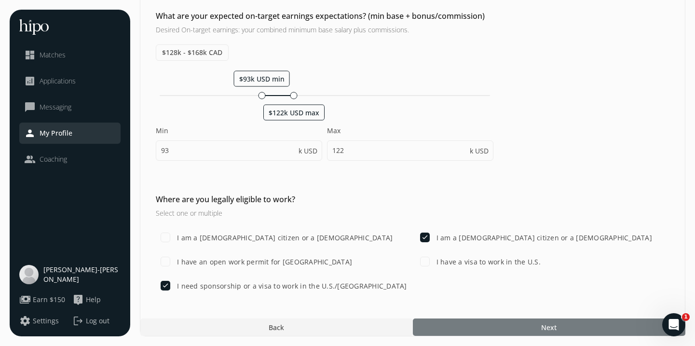
click at [494, 330] on div at bounding box center [549, 326] width 273 height 17
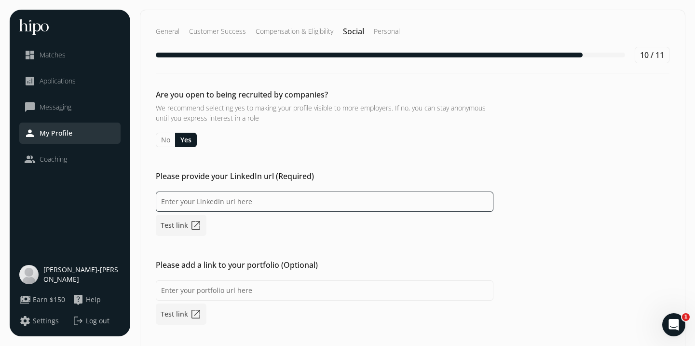
click at [222, 206] on input at bounding box center [325, 202] width 338 height 20
paste input "[DOMAIN_NAME][URL]"
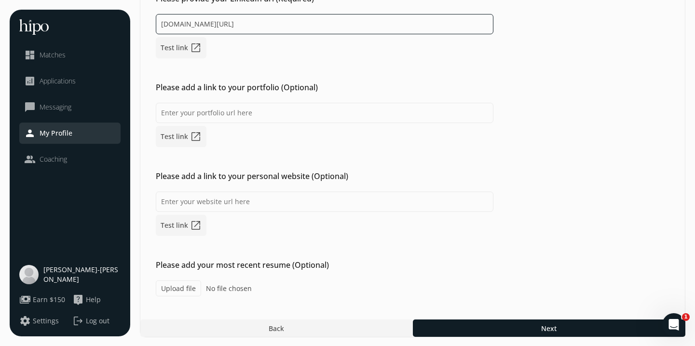
scroll to position [178, 0]
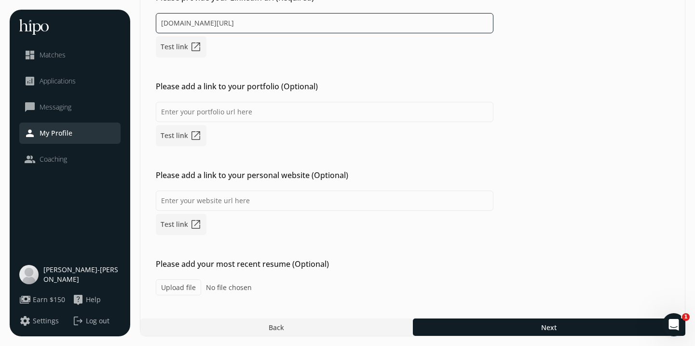
type input "[DOMAIN_NAME][URL]"
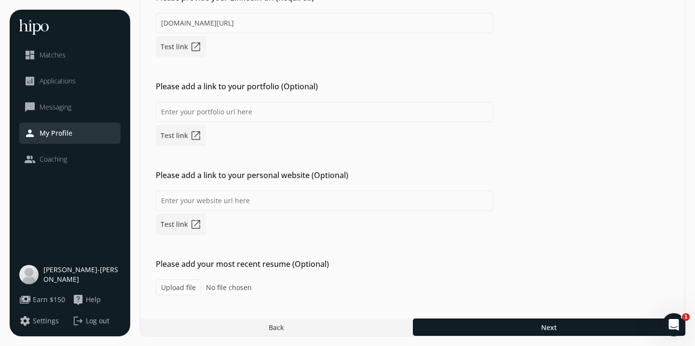
click at [189, 291] on label "Upload file" at bounding box center [178, 287] width 45 height 16
type input "C:\fakepath\CSM Resume.pdf"
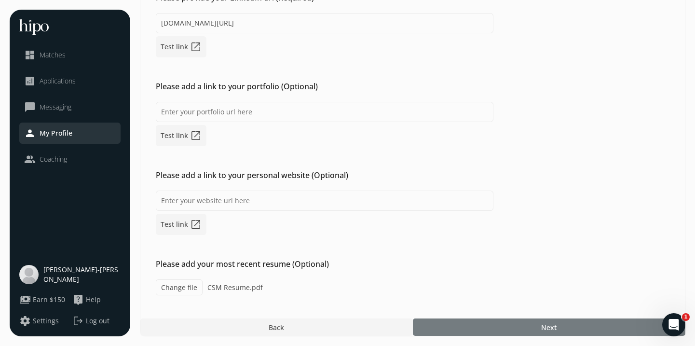
click at [498, 322] on div at bounding box center [549, 326] width 273 height 17
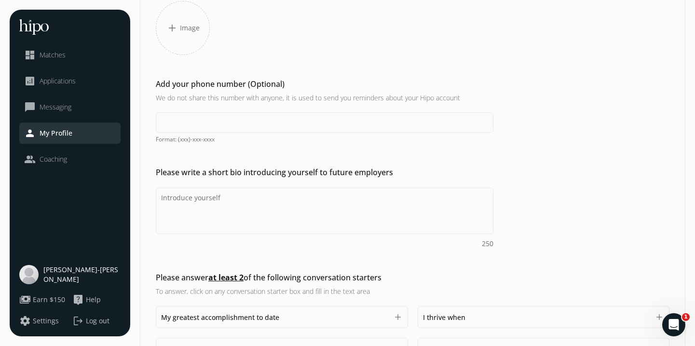
scroll to position [123, 0]
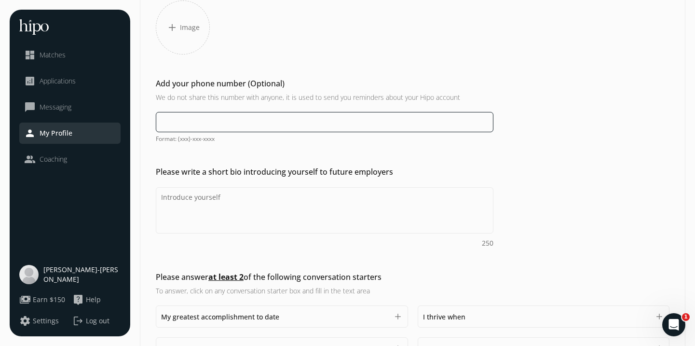
click at [315, 120] on input at bounding box center [325, 122] width 338 height 20
type input "[PHONE_NUMBER]"
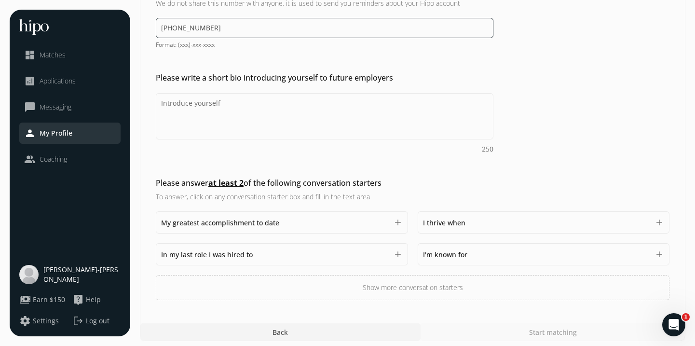
scroll to position [221, 0]
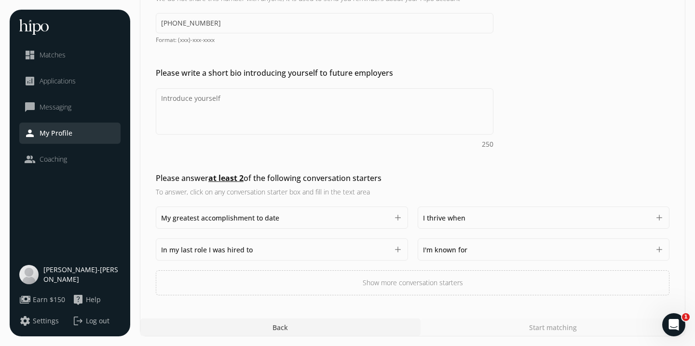
click at [475, 220] on div "I thrive when 1500" at bounding box center [536, 218] width 227 height 12
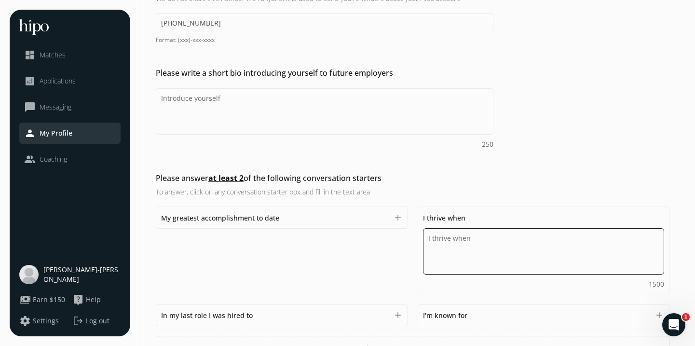
scroll to position [287, 0]
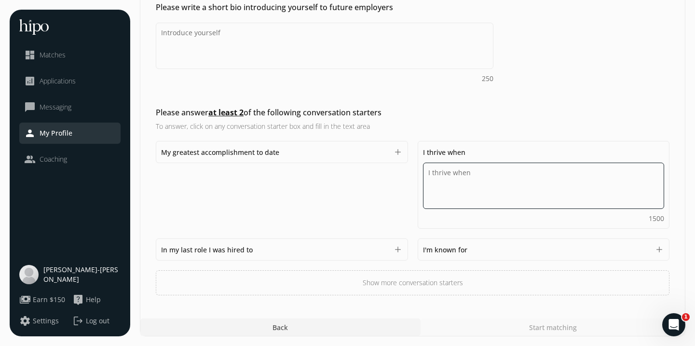
drag, startPoint x: 475, startPoint y: 171, endPoint x: 428, endPoint y: 171, distance: 46.8
click at [0, 0] on textarea "Do you feel like we missed asking any questions that would improve your profile…" at bounding box center [0, 0] width 0 height 0
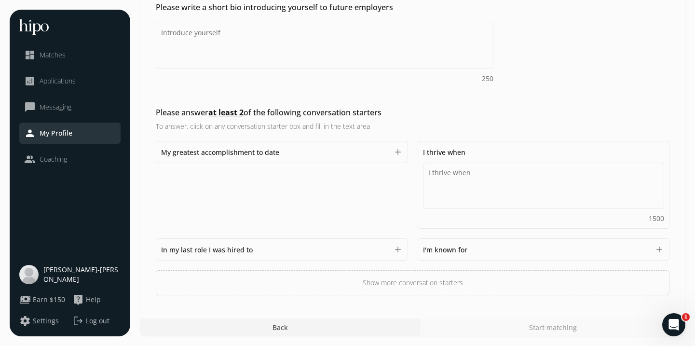
scroll to position [221, 0]
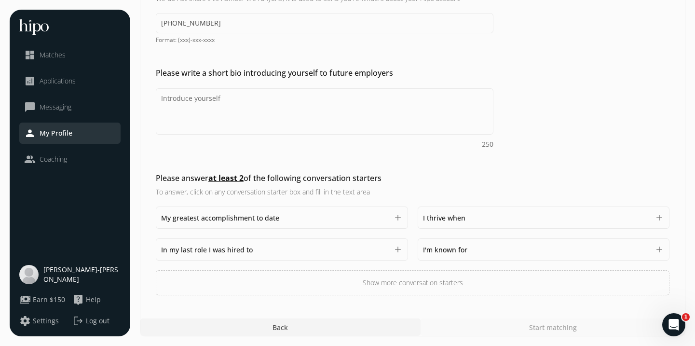
drag, startPoint x: 472, startPoint y: 152, endPoint x: 438, endPoint y: 152, distance: 34.7
click at [438, 318] on div "Add a profile picture Please add a professional profile picture. You are 95% mo…" at bounding box center [412, 326] width 545 height 17
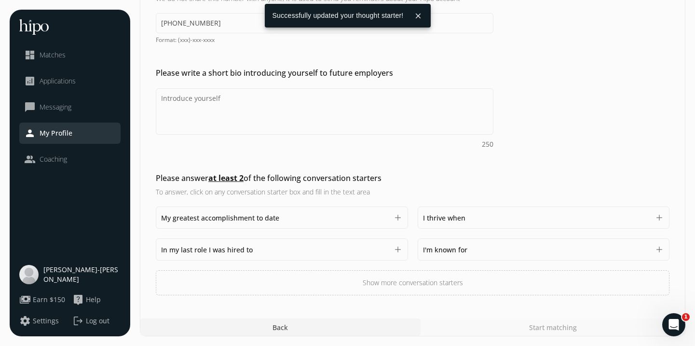
click at [452, 216] on span "I thrive when" at bounding box center [444, 217] width 42 height 9
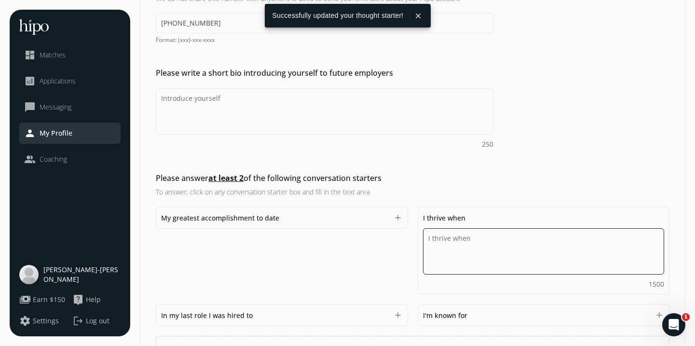
scroll to position [287, 0]
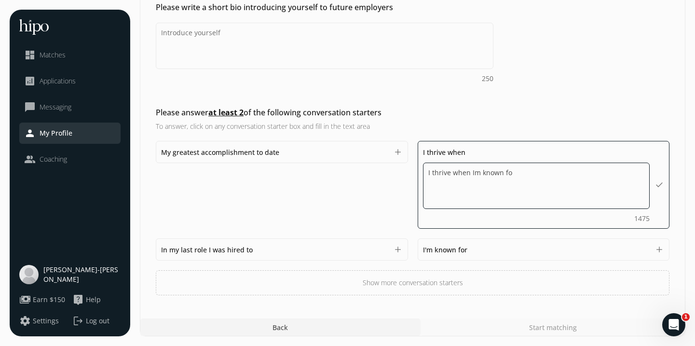
type textarea "I thrive when Im known for"
click at [489, 169] on textarea "I thrive when Im known for" at bounding box center [536, 186] width 227 height 46
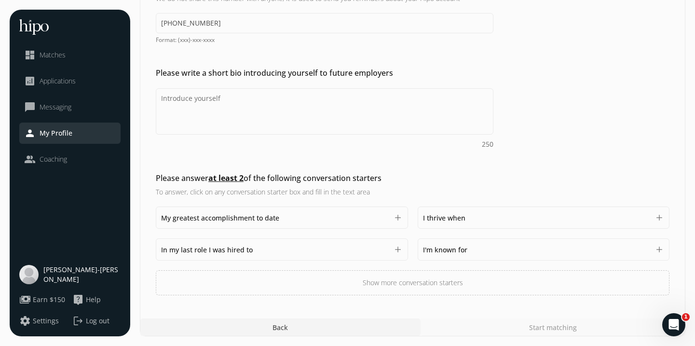
scroll to position [221, 0]
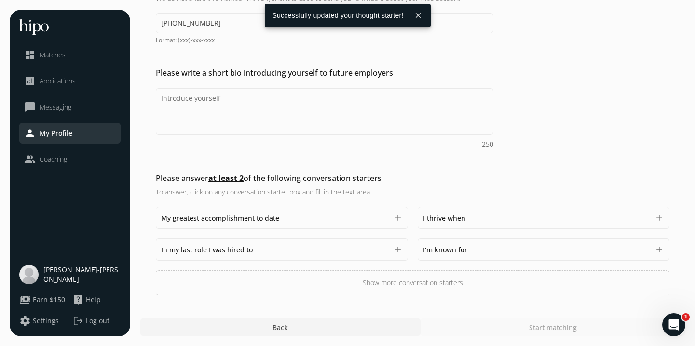
click at [497, 221] on div "I thrive when 1500" at bounding box center [536, 218] width 227 height 12
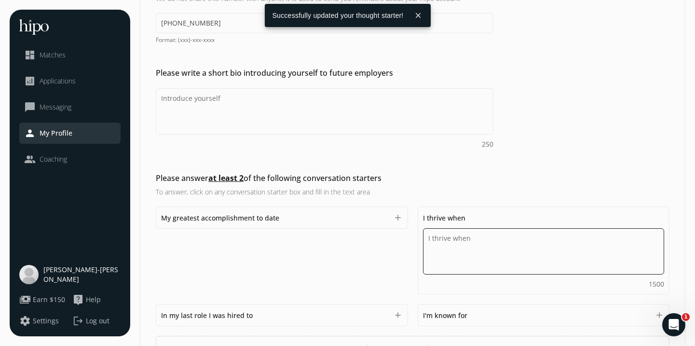
paste textarea "I thrive when I can apply a blend of strategic planning and cross-functional co…"
type textarea "I thrive when I can apply a blend of strategic planning and cross-functional co…"
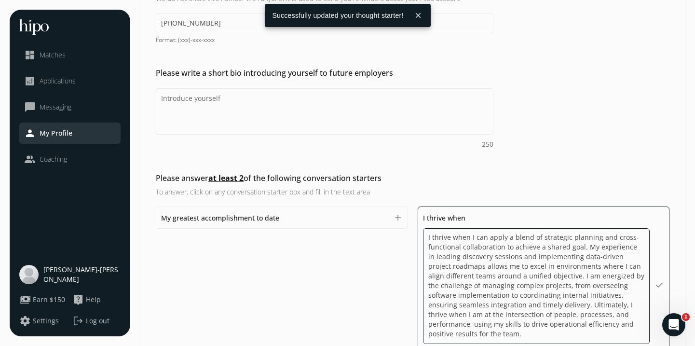
scroll to position [356, 0]
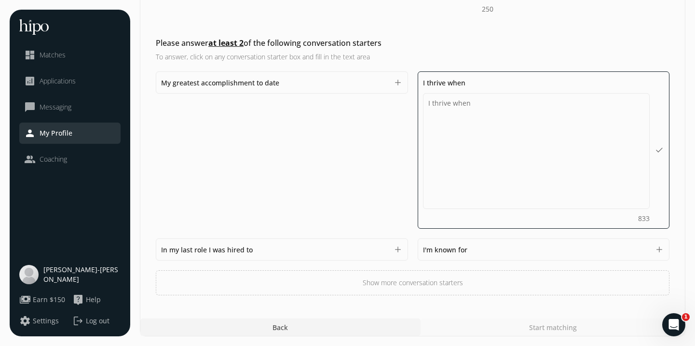
click at [493, 253] on div "My greatest accomplishment to date I thrive when I can apply a blend of strateg…" at bounding box center [413, 183] width 514 height 224
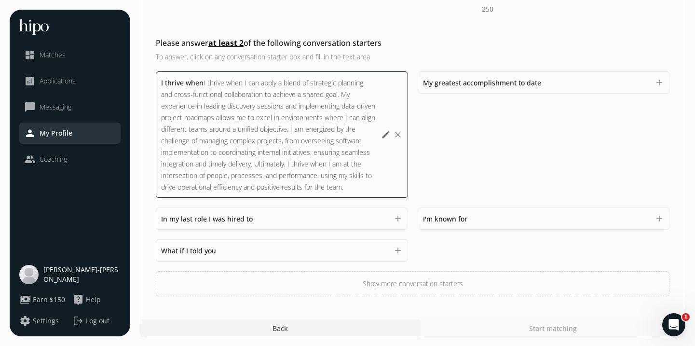
click at [454, 218] on span "I'm known for" at bounding box center [445, 218] width 44 height 9
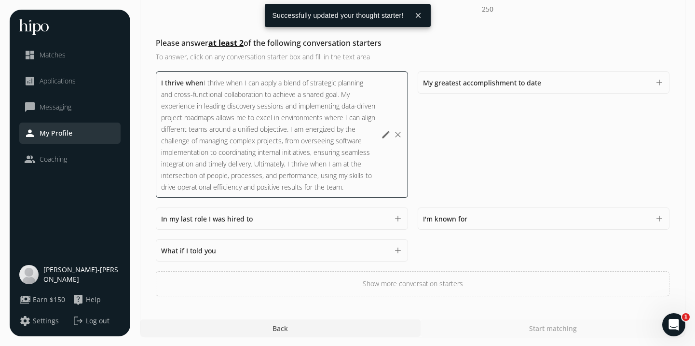
click at [466, 216] on span "I'm known for" at bounding box center [445, 218] width 44 height 9
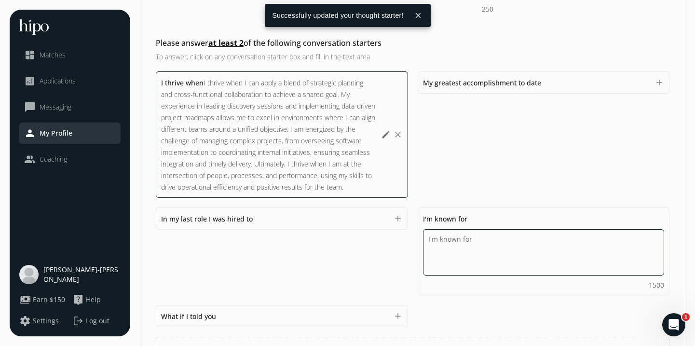
paste textarea "I am known for being a highly organized and resourceful professional who can ma…"
type textarea "I am known for being a highly organized and resourceful professional who can ma…"
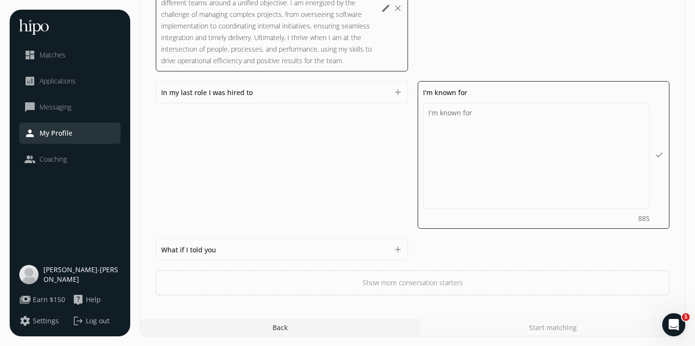
click at [567, 256] on div "I thrive when I thrive when I can apply a blend of strategic planning and cross…" at bounding box center [413, 120] width 514 height 350
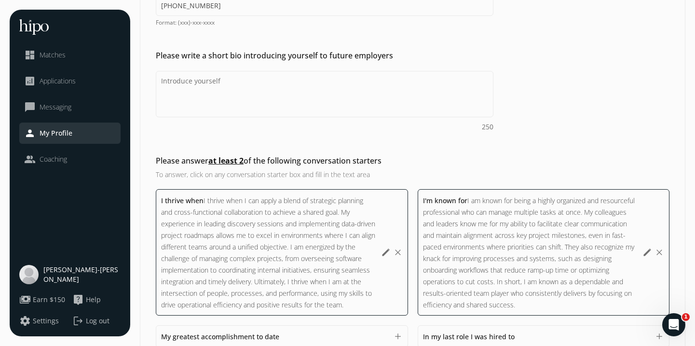
scroll to position [237, 0]
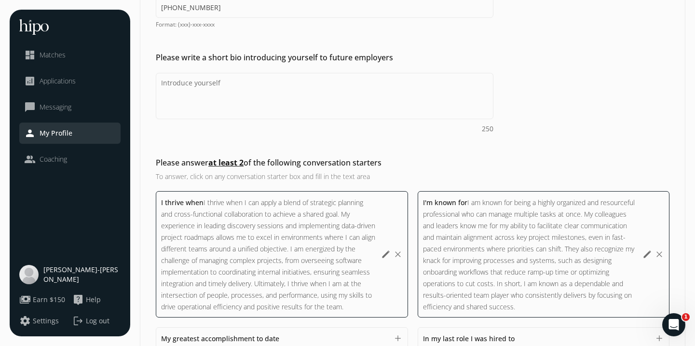
click at [240, 157] on div "Please write a short bio introducing yourself to future employers 250" at bounding box center [412, 286] width 545 height 259
click at [240, 90] on textarea "Do you feel like we missed asking any questions that would improve your profile…" at bounding box center [325, 96] width 338 height 46
paste textarea "Bilingual marketing and business development professional with a passion for he…"
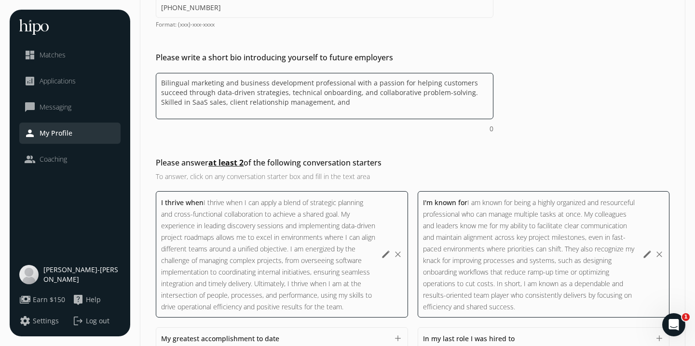
click at [348, 105] on textarea "Bilingual marketing and business development professional with a passion for he…" at bounding box center [325, 96] width 338 height 46
click at [337, 98] on textarea "Bilingual marketing and business development professional with a passion for he…" at bounding box center [325, 96] width 338 height 46
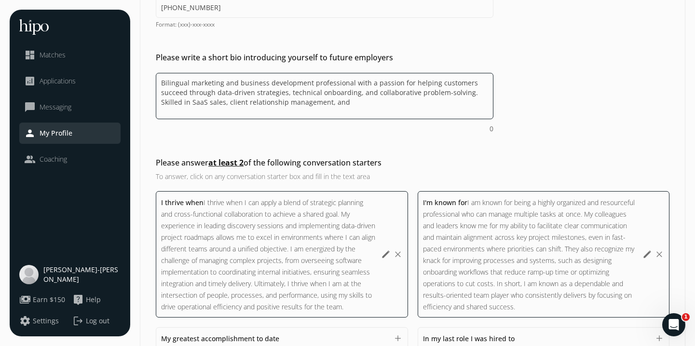
click at [337, 98] on textarea "Bilingual marketing and business development professional with a passion for he…" at bounding box center [325, 96] width 338 height 46
paste textarea "professional with a passion for helping customers succeed through data-driven s…"
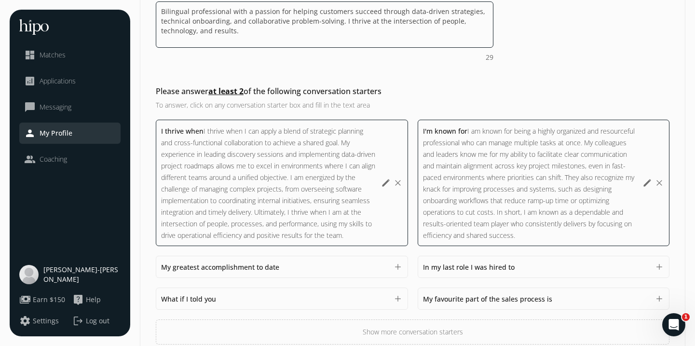
scroll to position [357, 0]
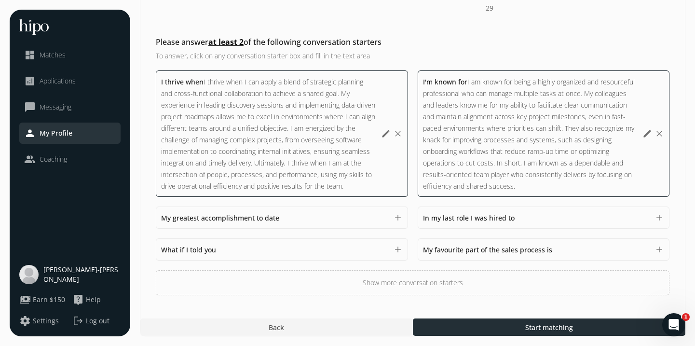
type textarea "Bilingual professional with a passion for helping customers succeed through dat…"
click at [491, 324] on div at bounding box center [549, 326] width 273 height 17
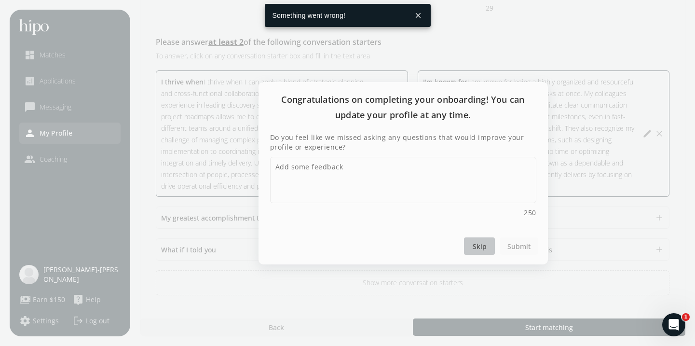
click at [478, 246] on span "Skip" at bounding box center [479, 246] width 14 height 10
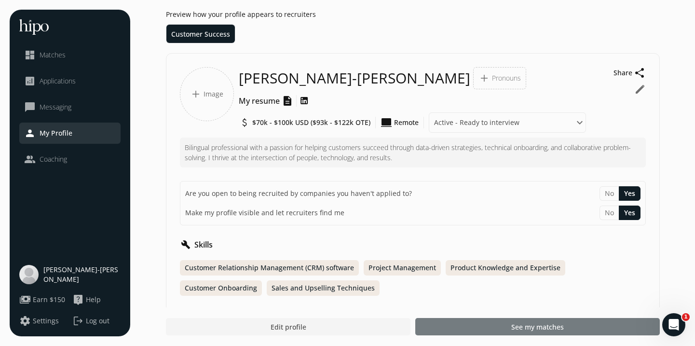
click at [478, 327] on div at bounding box center [537, 326] width 245 height 17
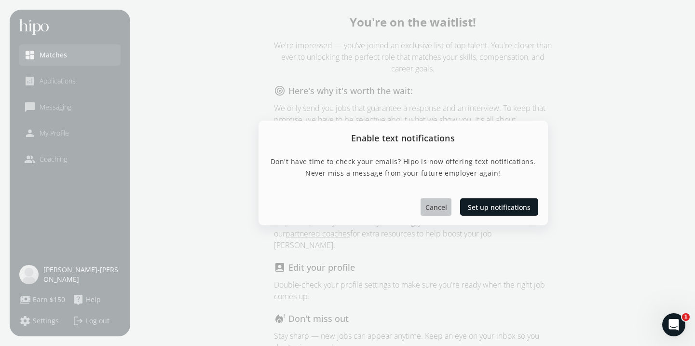
click at [449, 207] on div at bounding box center [436, 206] width 31 height 17
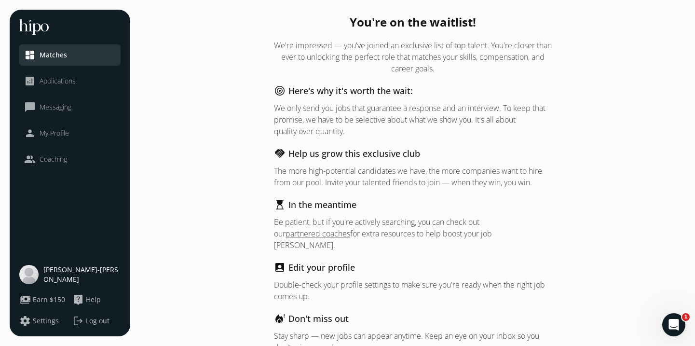
scroll to position [32, 0]
